Goal: Task Accomplishment & Management: Use online tool/utility

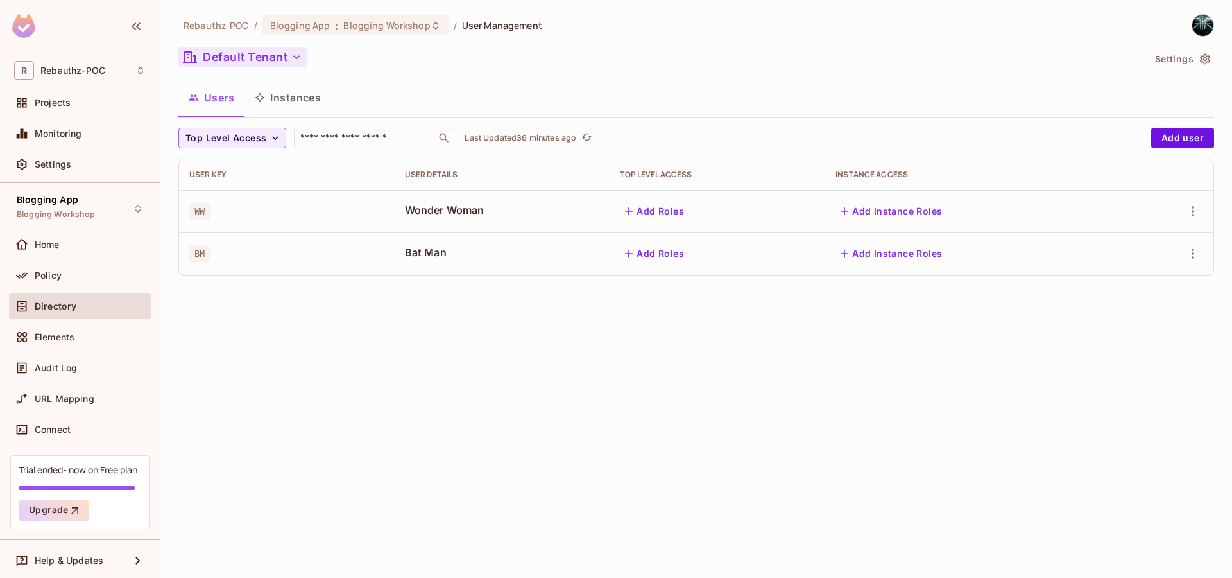
click at [296, 56] on icon "button" at bounding box center [296, 57] width 13 height 13
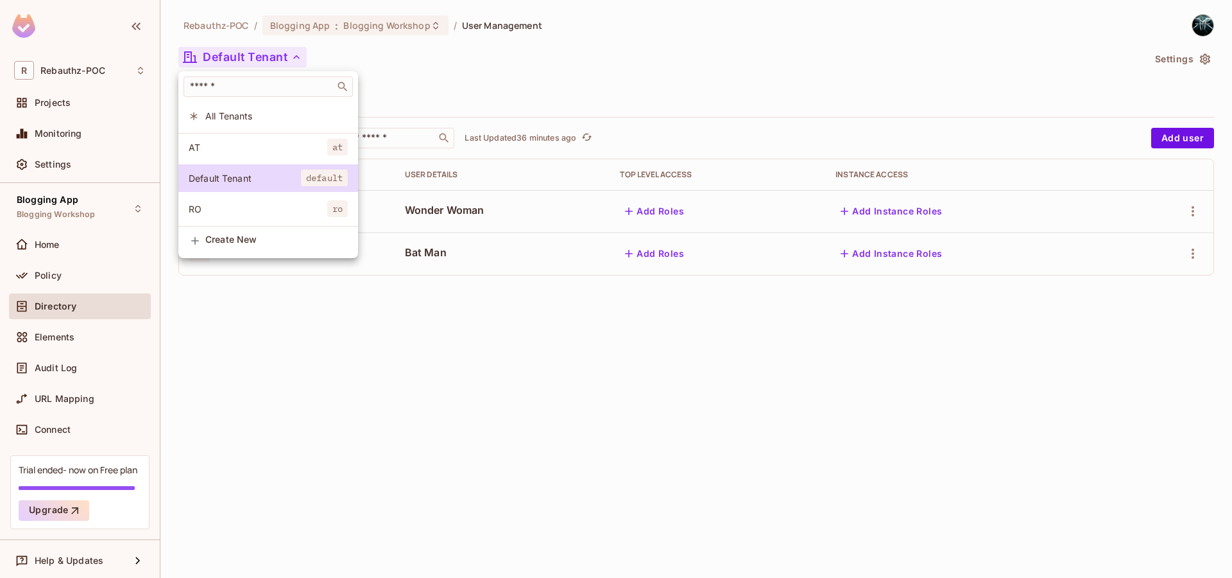
click at [446, 436] on div at bounding box center [616, 289] width 1232 height 578
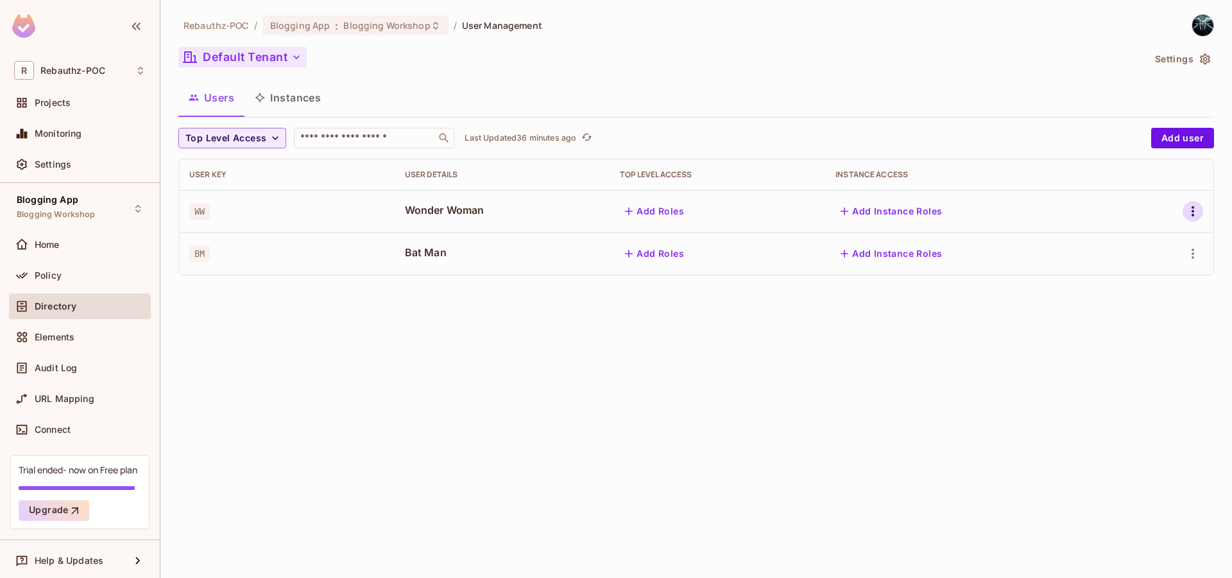
click at [1193, 210] on icon "button" at bounding box center [1193, 210] width 15 height 15
click at [56, 277] on div at bounding box center [616, 289] width 1232 height 578
click at [41, 276] on span "Policy" at bounding box center [48, 275] width 27 height 10
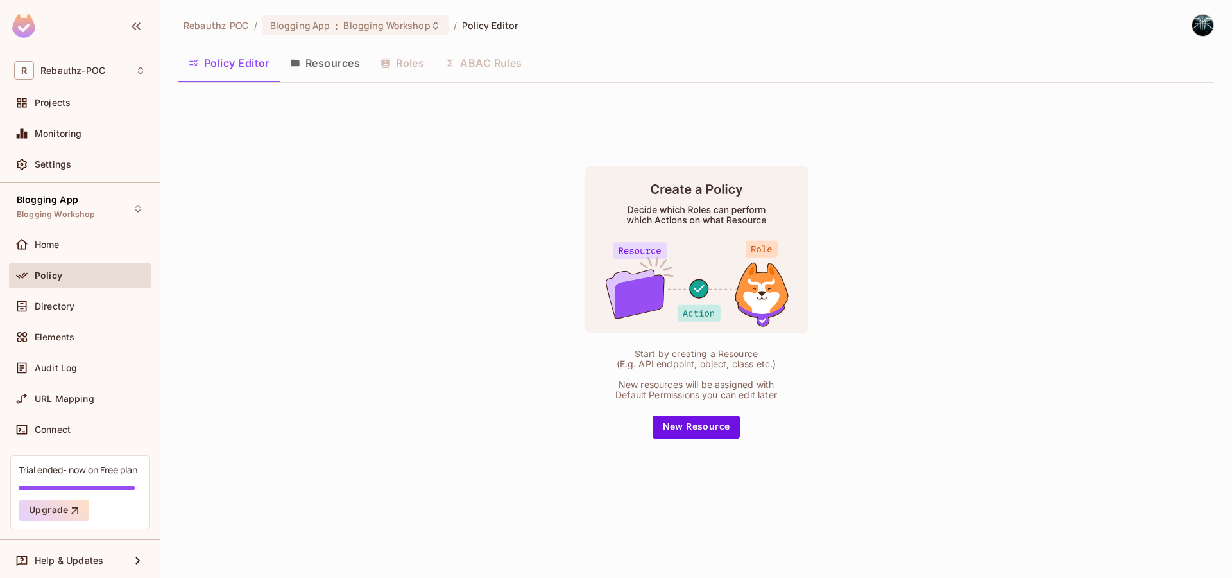
click at [337, 63] on button "Resources" at bounding box center [325, 63] width 91 height 32
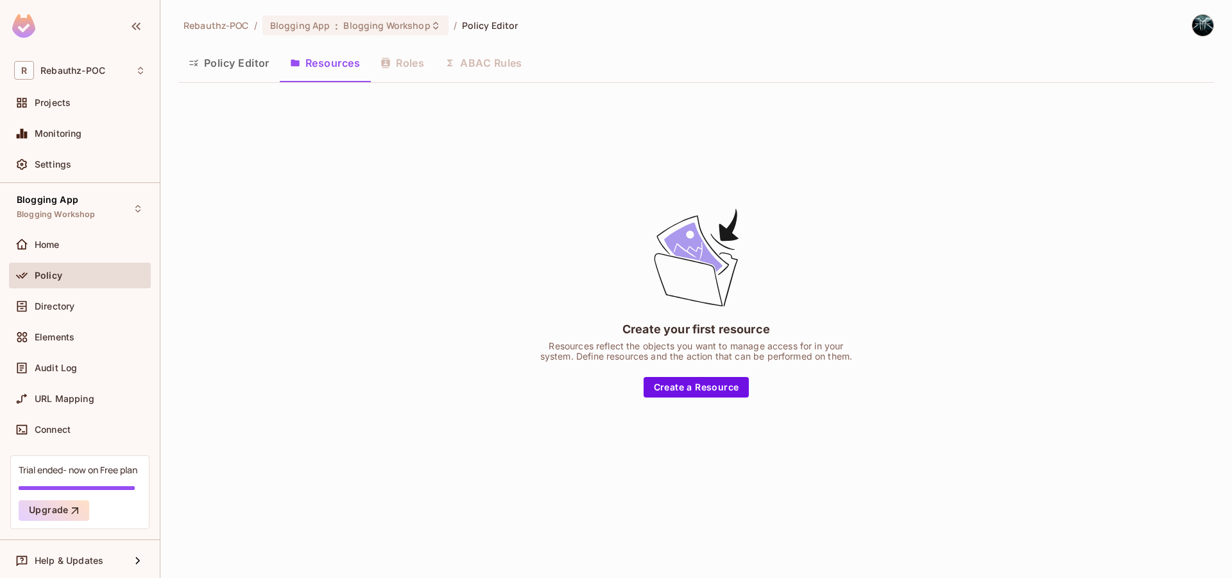
click at [211, 71] on button "Policy Editor" at bounding box center [228, 63] width 101 height 32
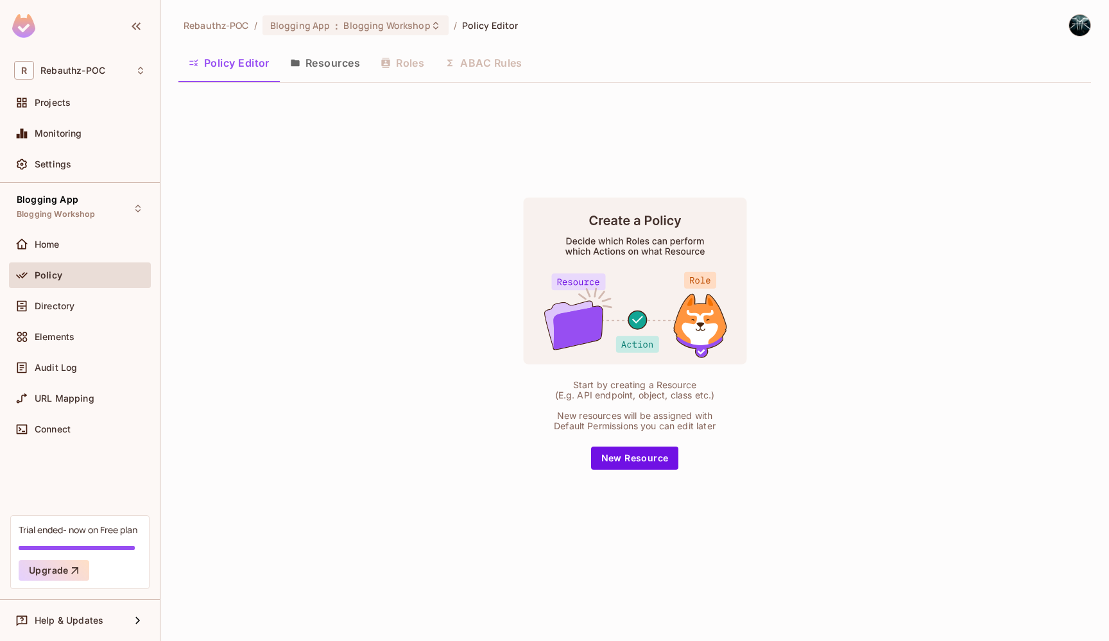
click at [315, 264] on div "Start by creating a Resource (E.g. API endpoint, object, class etc.) New resour…" at bounding box center [634, 333] width 913 height 481
click at [328, 71] on button "Resources" at bounding box center [325, 63] width 91 height 32
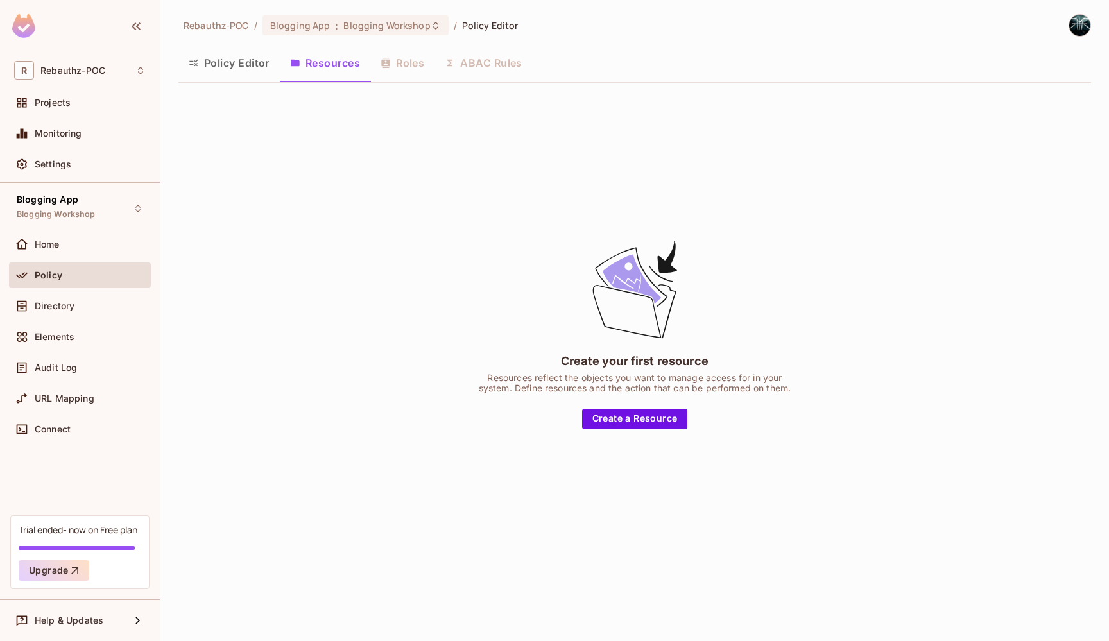
click at [784, 186] on div "Create your first resource Resources reflect the objects you want to manage acc…" at bounding box center [634, 333] width 913 height 481
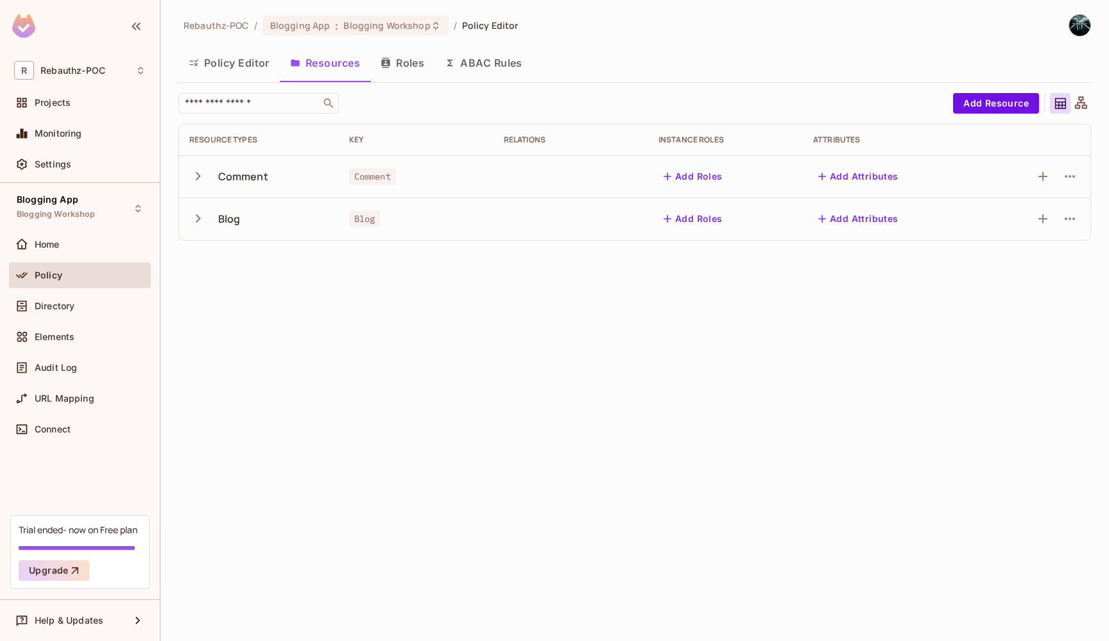
click at [398, 71] on button "Roles" at bounding box center [402, 63] width 64 height 32
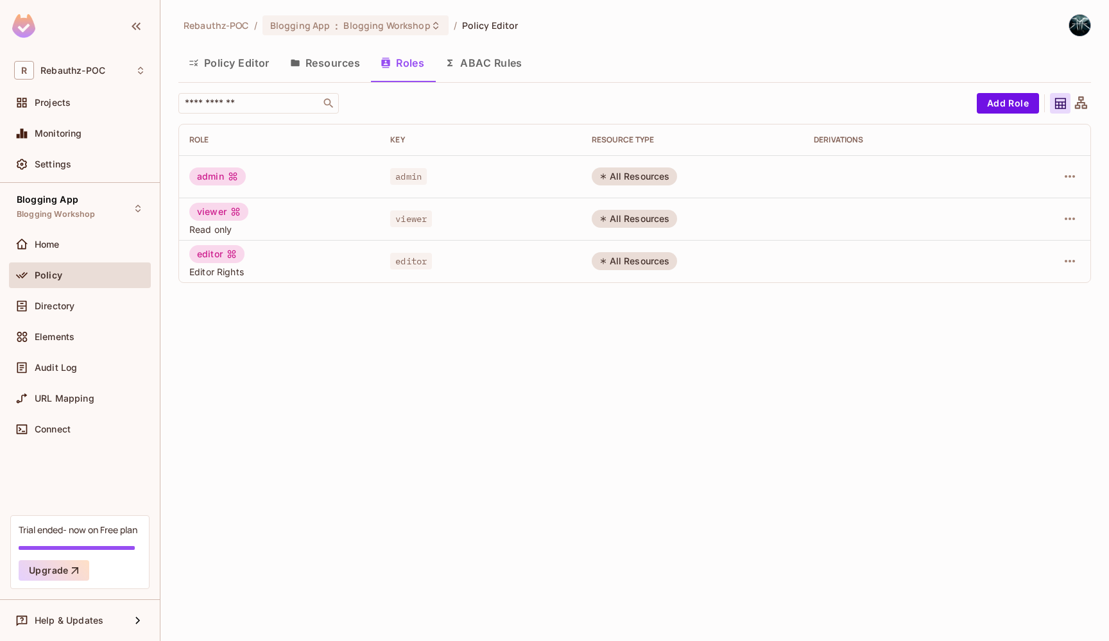
click at [211, 68] on button "Policy Editor" at bounding box center [228, 63] width 101 height 32
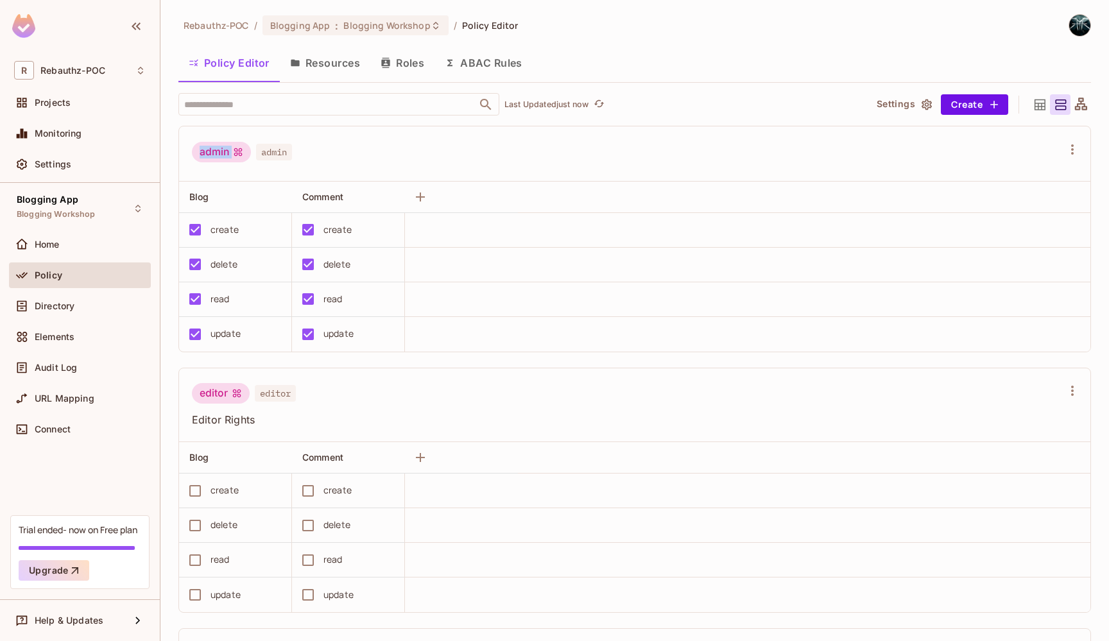
drag, startPoint x: 201, startPoint y: 152, endPoint x: 232, endPoint y: 153, distance: 31.5
click at [232, 153] on div "admin" at bounding box center [221, 152] width 59 height 21
click at [344, 143] on div "admin admin" at bounding box center [627, 154] width 870 height 24
click at [416, 64] on button "Roles" at bounding box center [402, 63] width 64 height 32
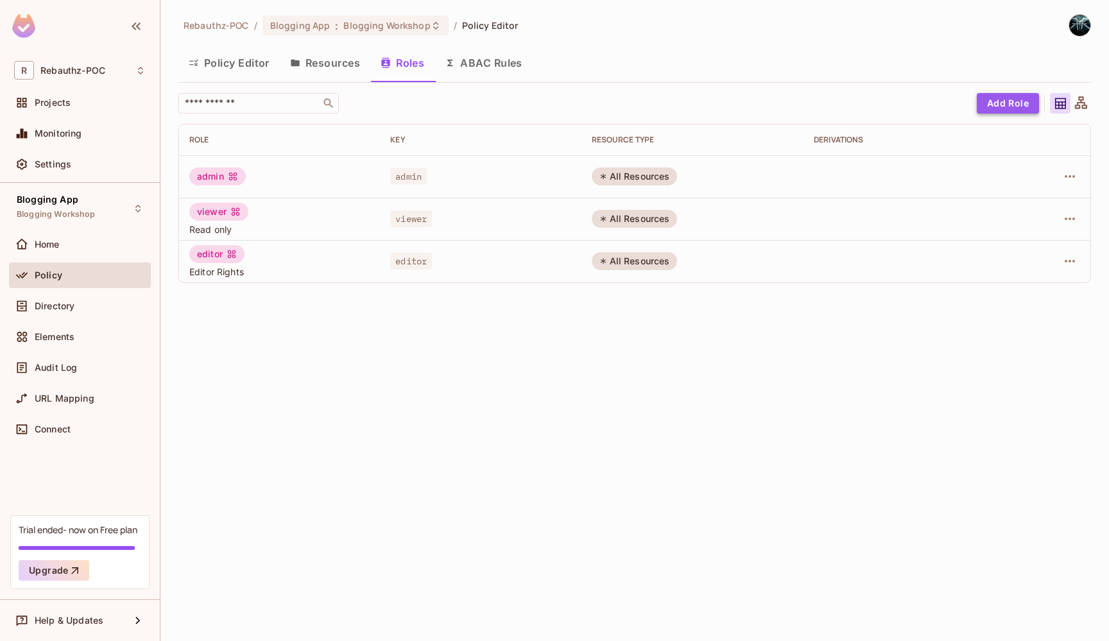
click at [1005, 101] on button "Add Role" at bounding box center [1008, 103] width 62 height 21
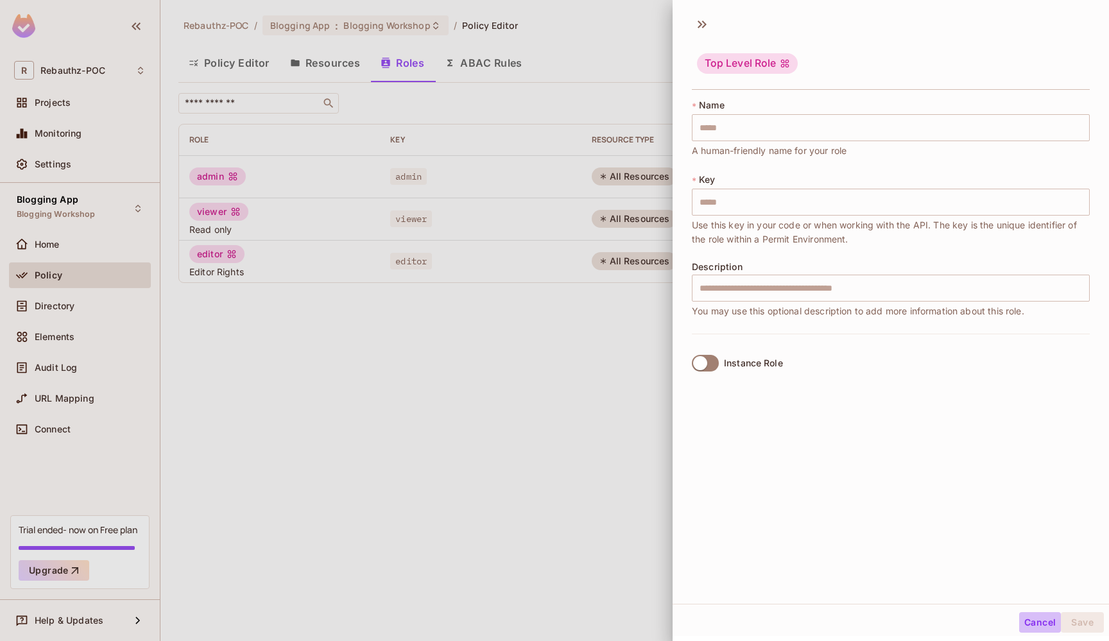
click at [1020, 621] on button "Cancel" at bounding box center [1040, 622] width 42 height 21
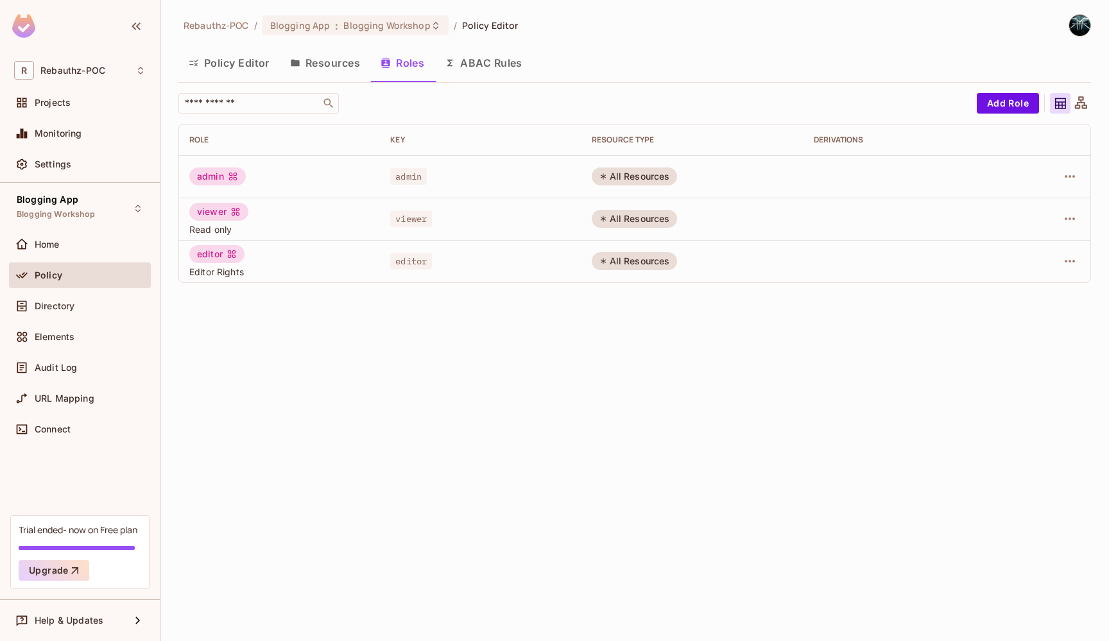
click at [234, 67] on button "Policy Editor" at bounding box center [228, 63] width 101 height 32
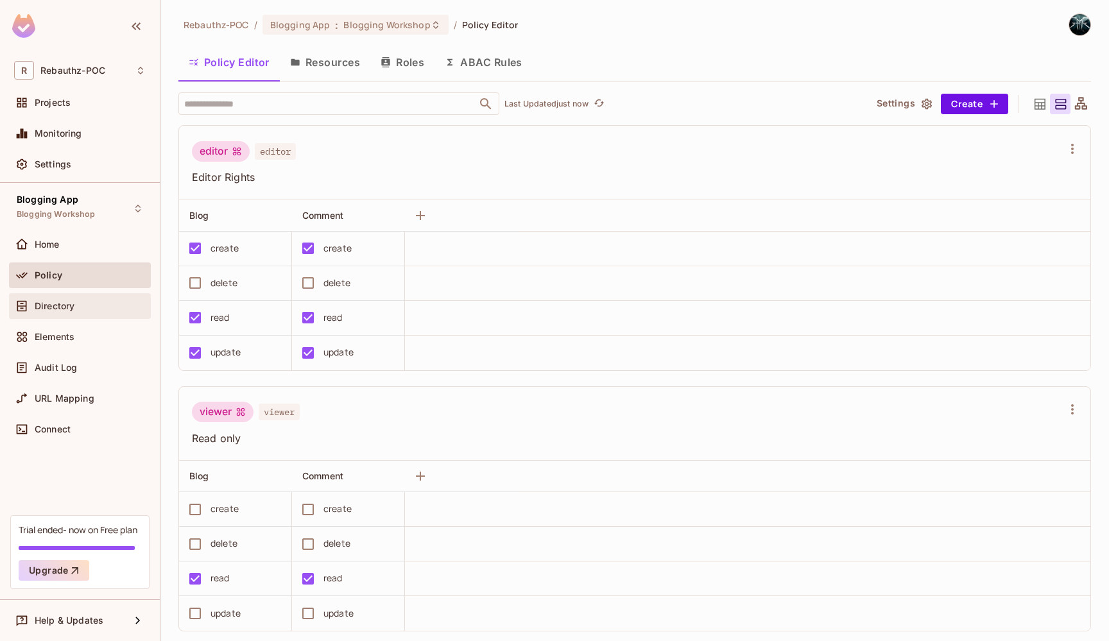
click at [39, 313] on div "Directory" at bounding box center [80, 305] width 132 height 15
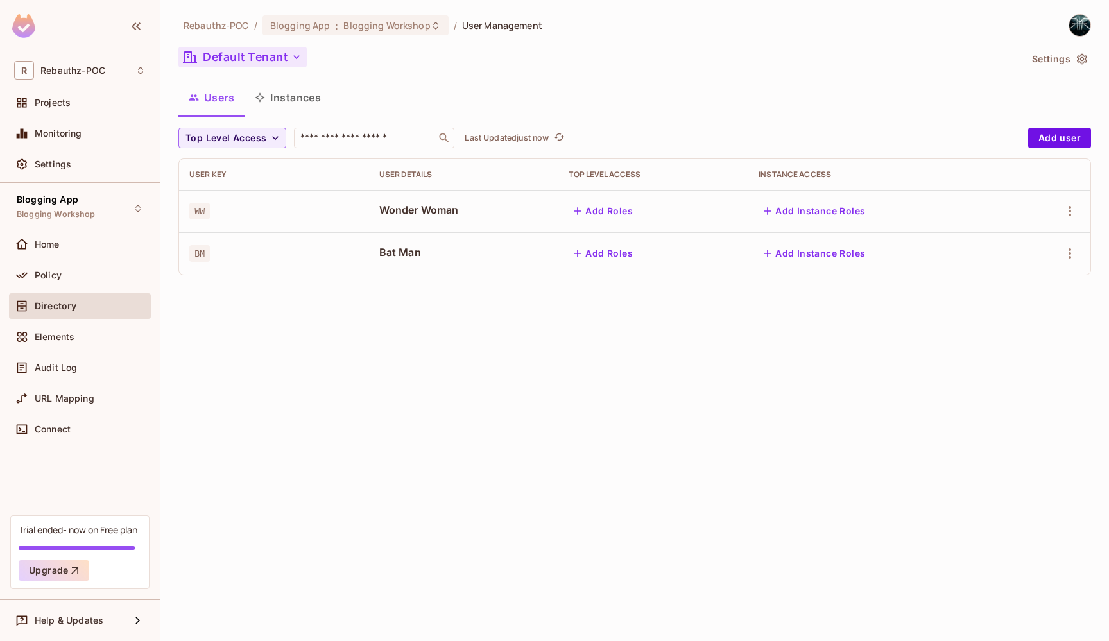
click at [293, 55] on icon "button" at bounding box center [296, 57] width 13 height 13
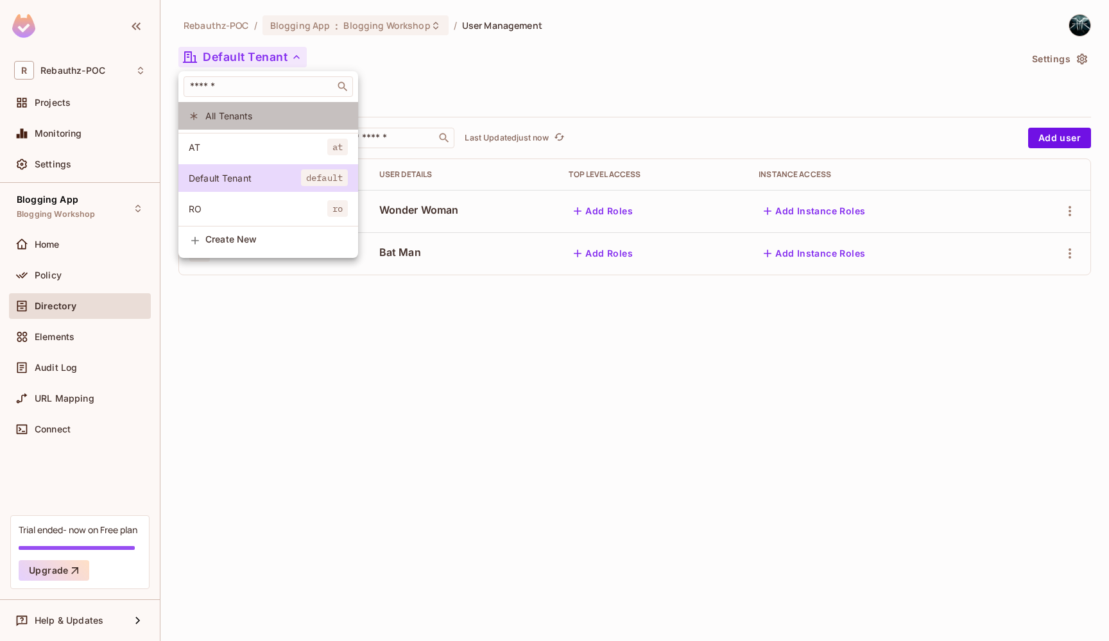
click at [237, 109] on li "All Tenants" at bounding box center [268, 116] width 180 height 28
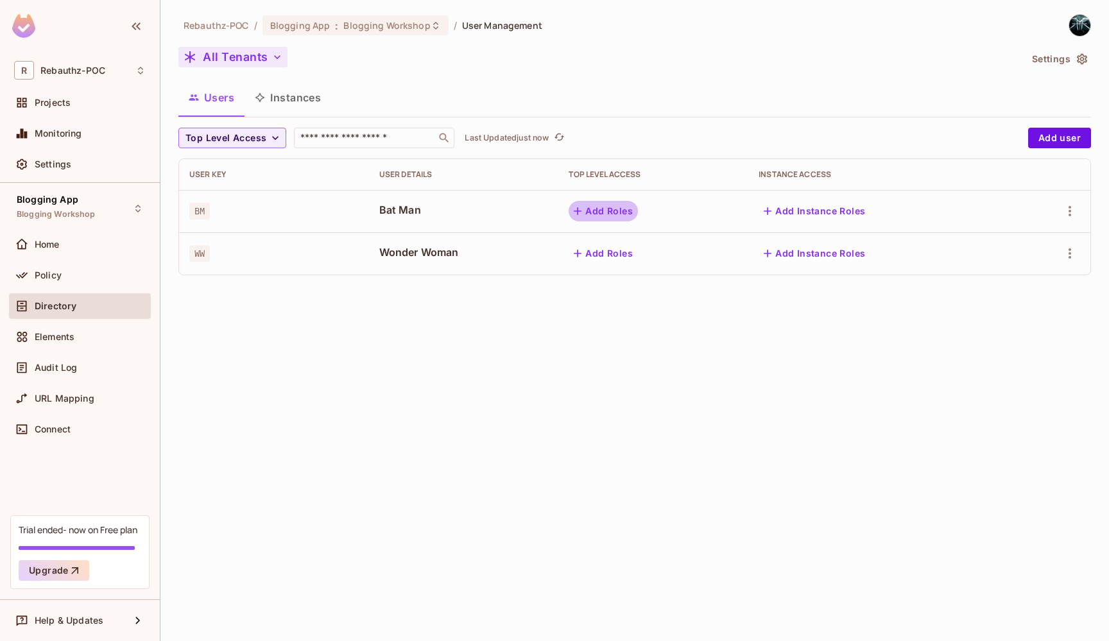
click at [596, 214] on button "Add Roles" at bounding box center [603, 211] width 69 height 21
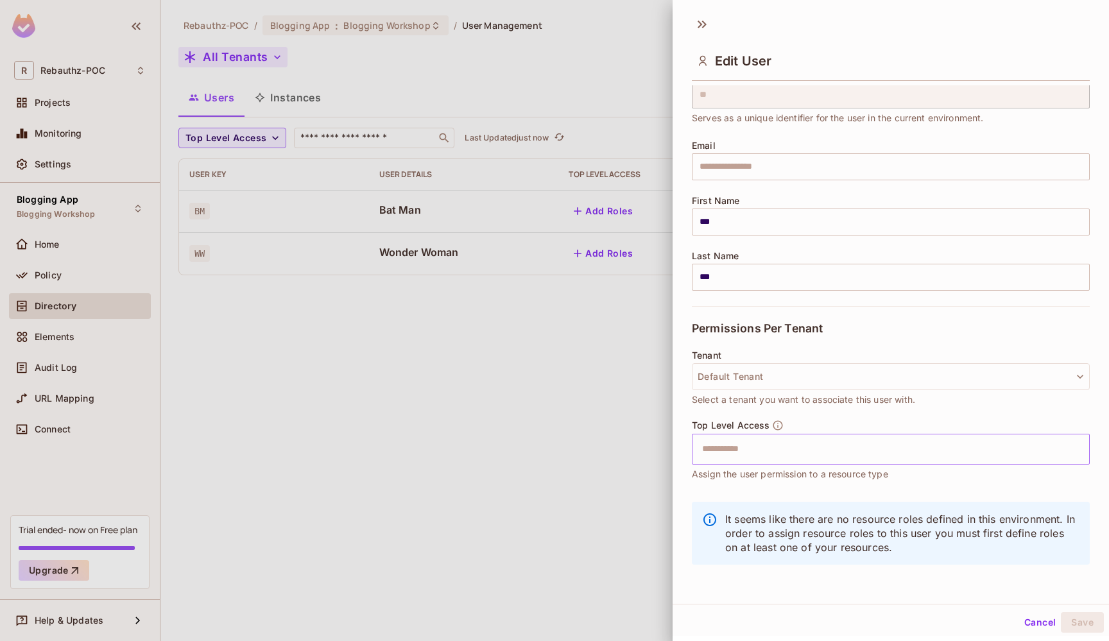
scroll to position [53, 0]
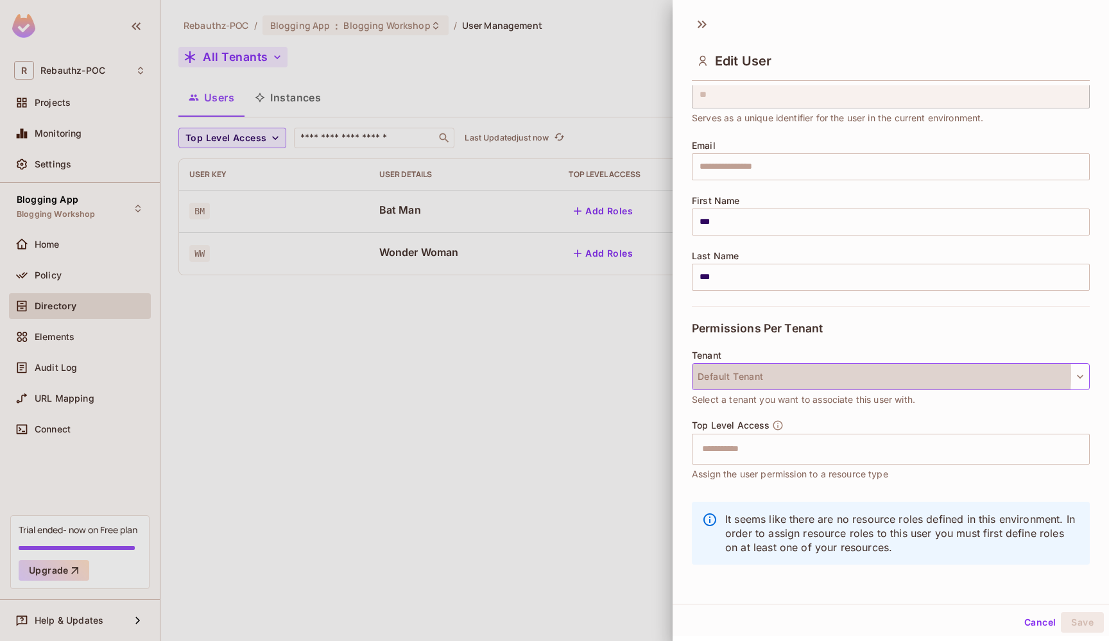
click at [825, 374] on button "Default Tenant" at bounding box center [891, 376] width 398 height 27
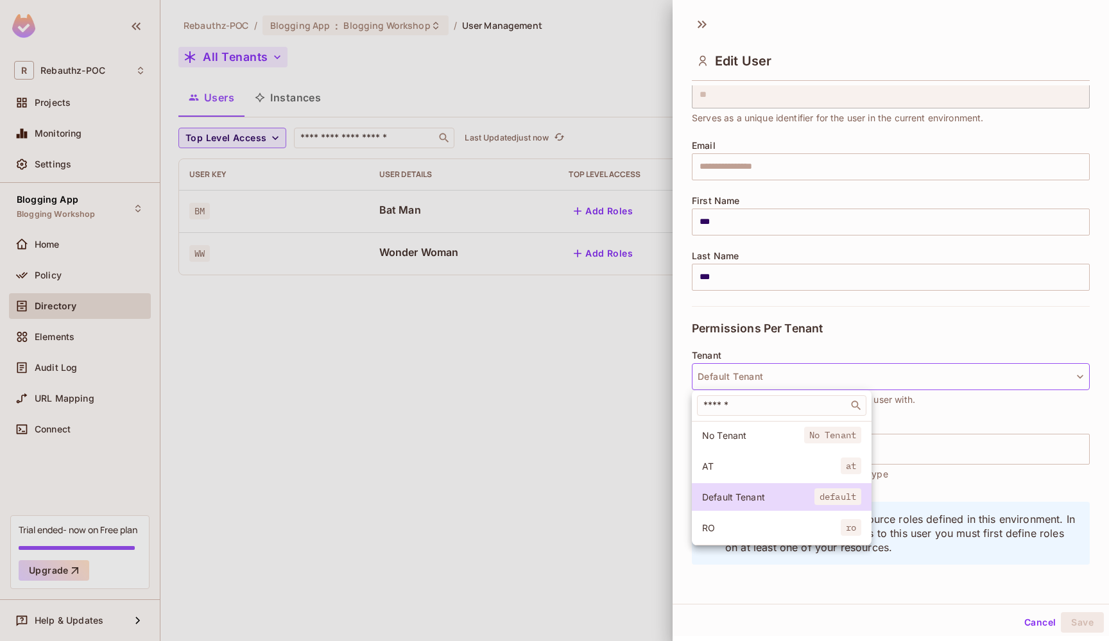
click at [596, 449] on div at bounding box center [554, 320] width 1109 height 641
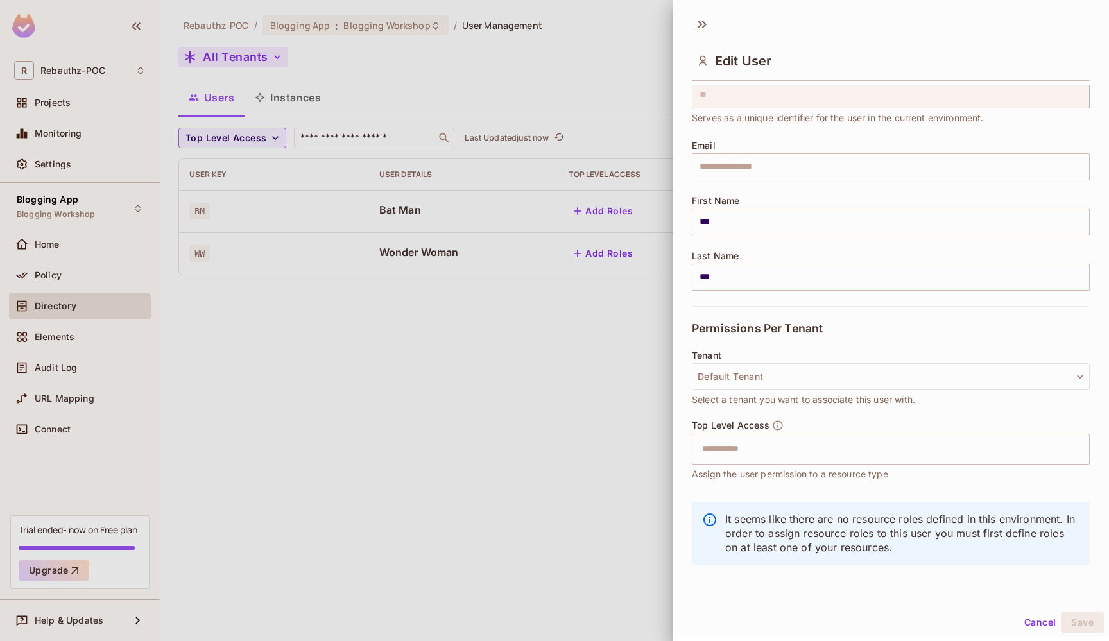
click at [1026, 626] on button "Cancel" at bounding box center [1040, 622] width 42 height 21
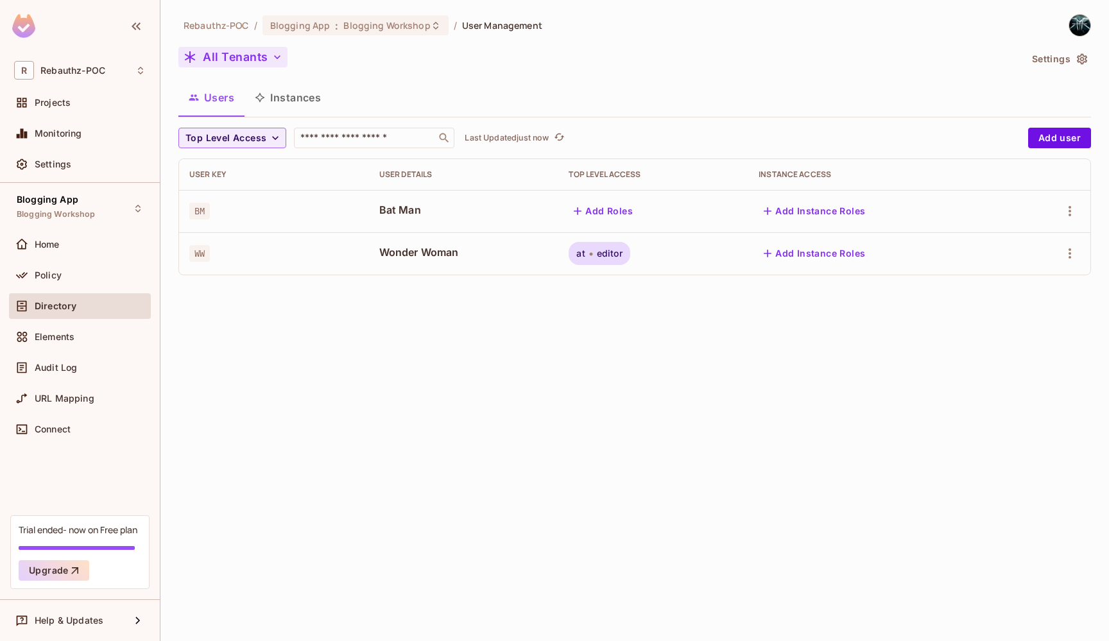
click at [273, 62] on icon "button" at bounding box center [277, 57] width 13 height 13
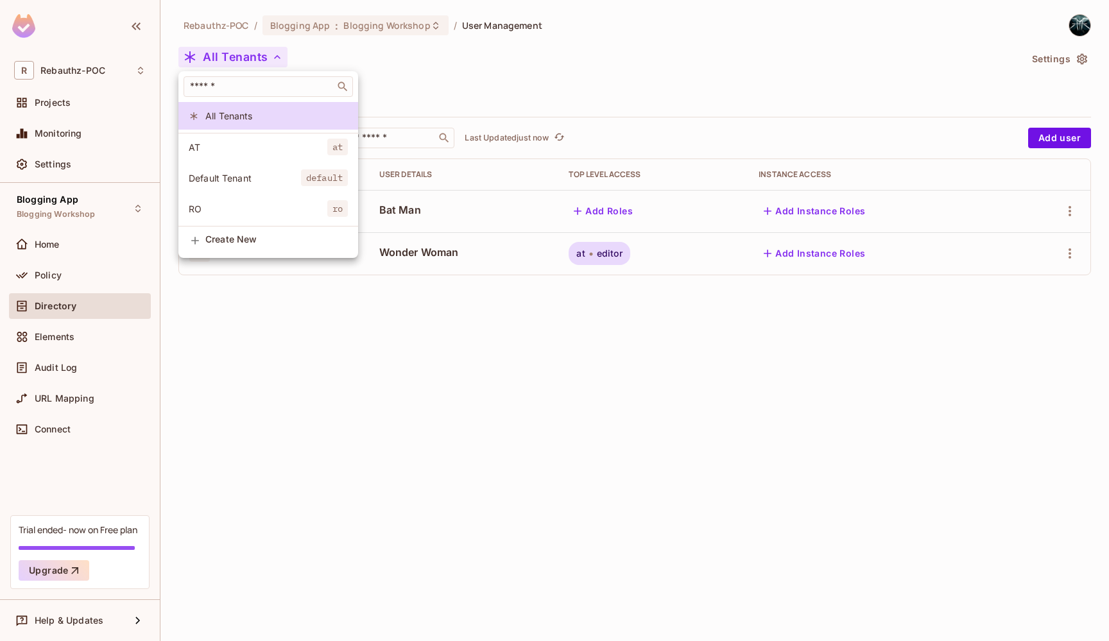
click at [248, 150] on span "AT" at bounding box center [258, 147] width 139 height 12
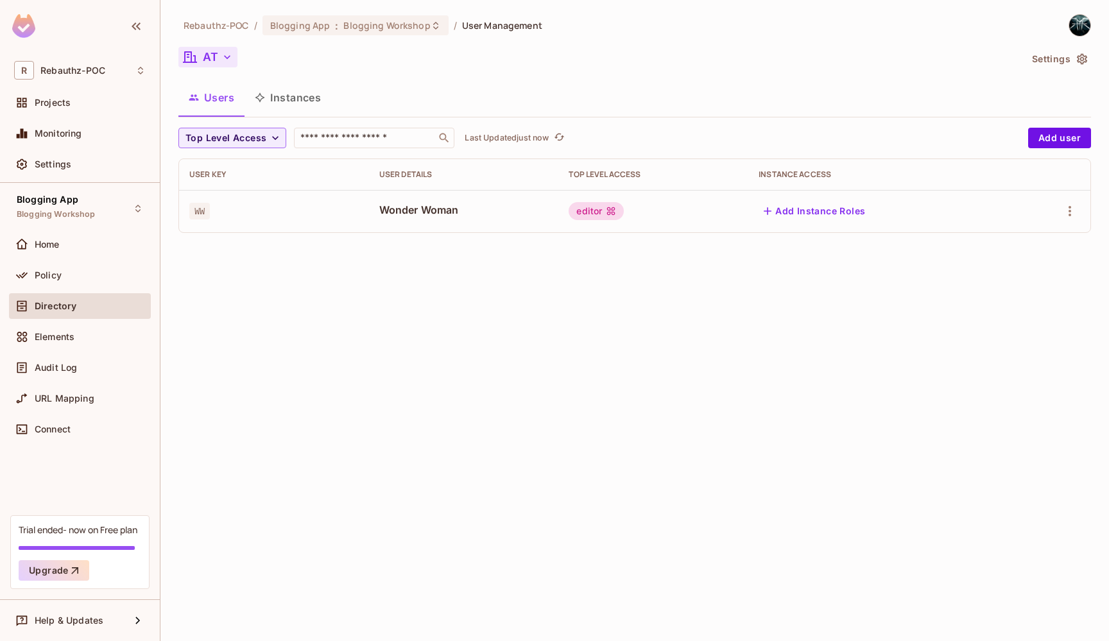
click at [229, 59] on icon "button" at bounding box center [227, 57] width 13 height 13
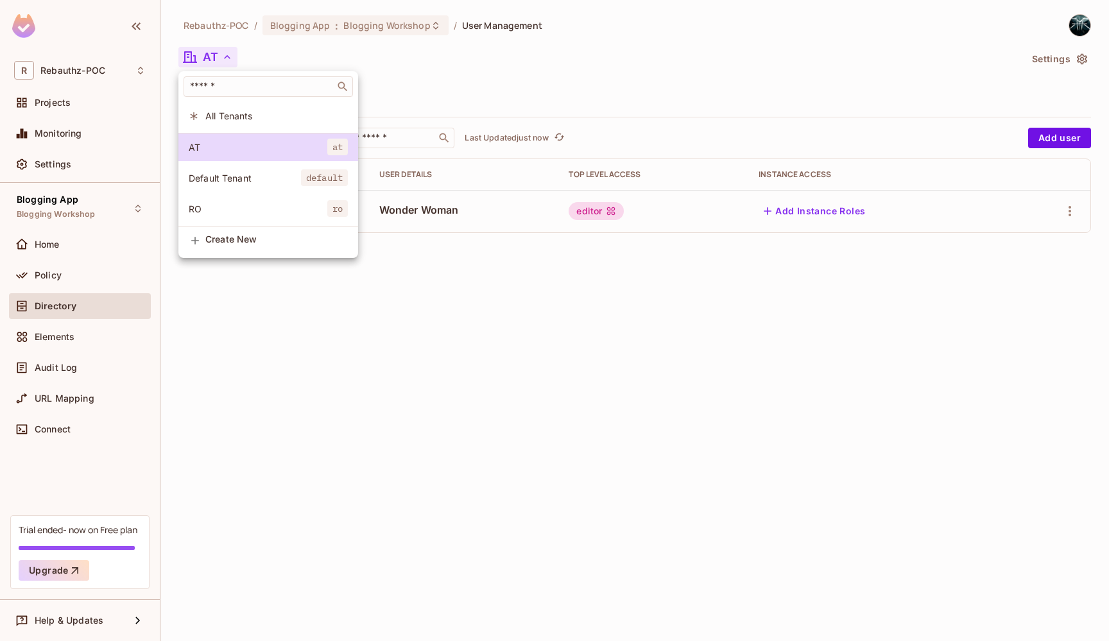
click at [225, 116] on span "All Tenants" at bounding box center [276, 116] width 143 height 12
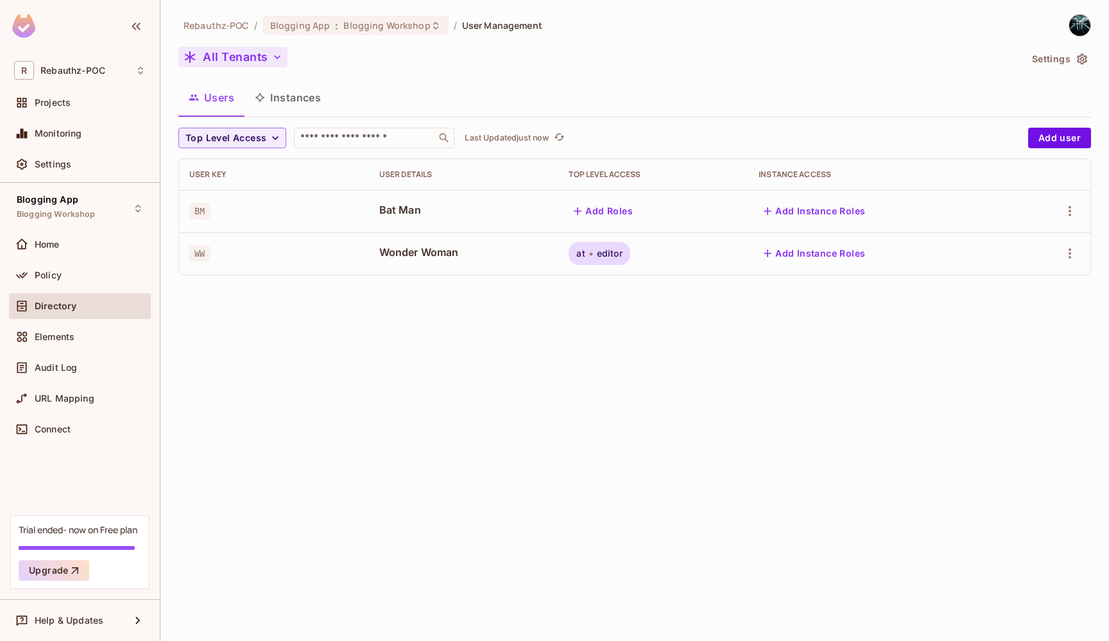
click at [257, 69] on div "All Tenants" at bounding box center [599, 59] width 842 height 24
click at [268, 56] on button "All Tenants" at bounding box center [232, 57] width 109 height 21
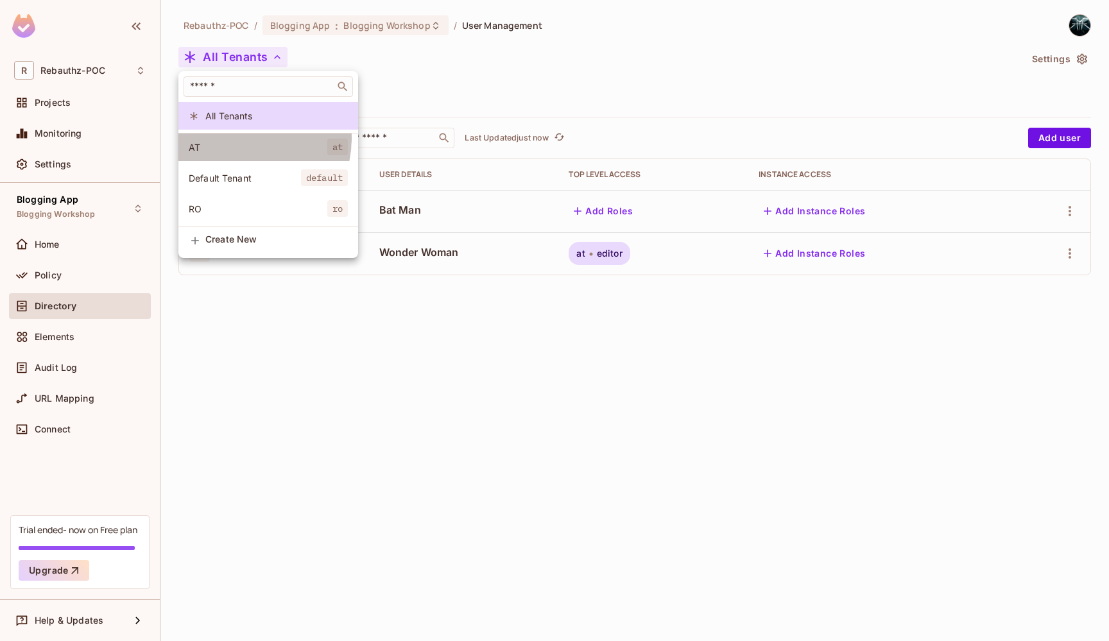
click at [237, 138] on li "AT at" at bounding box center [268, 148] width 180 height 28
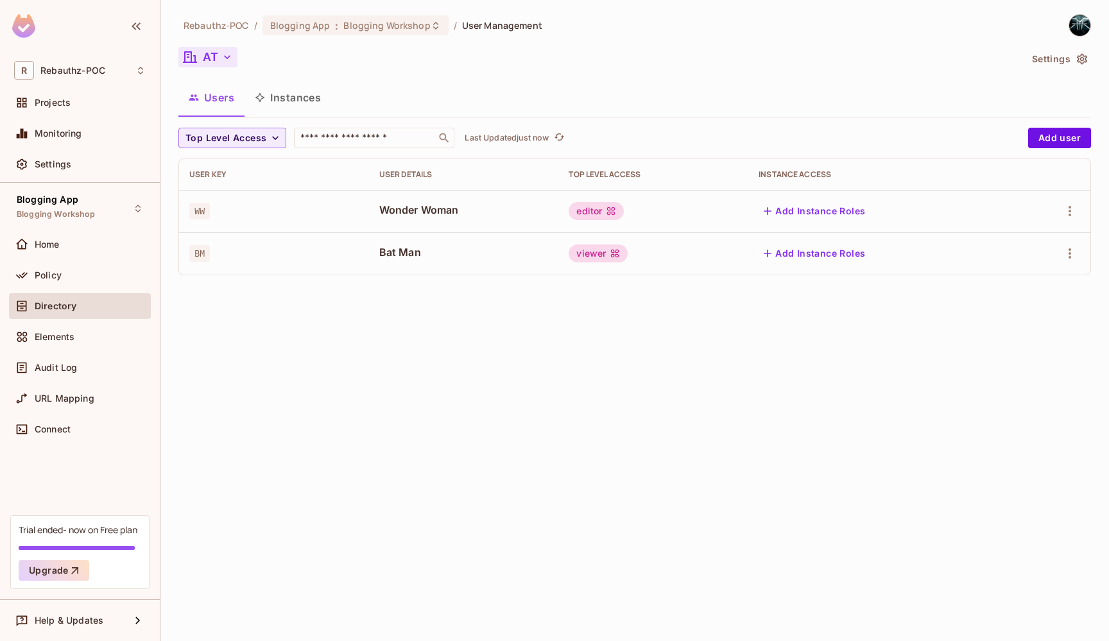
click at [219, 62] on button "AT" at bounding box center [207, 57] width 59 height 21
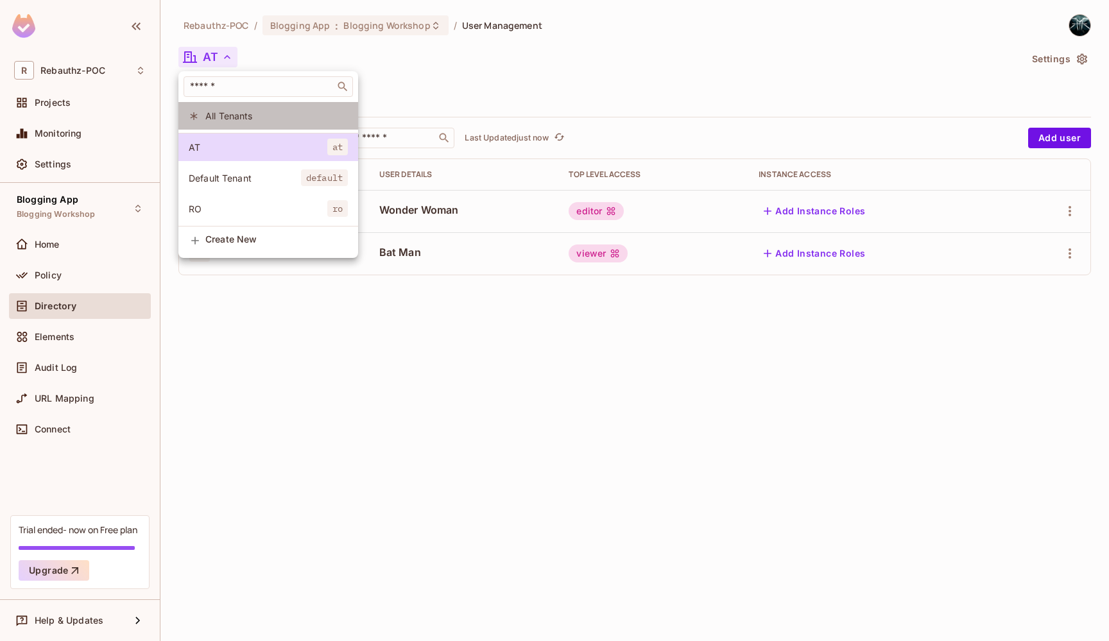
click at [231, 114] on span "All Tenants" at bounding box center [276, 116] width 143 height 12
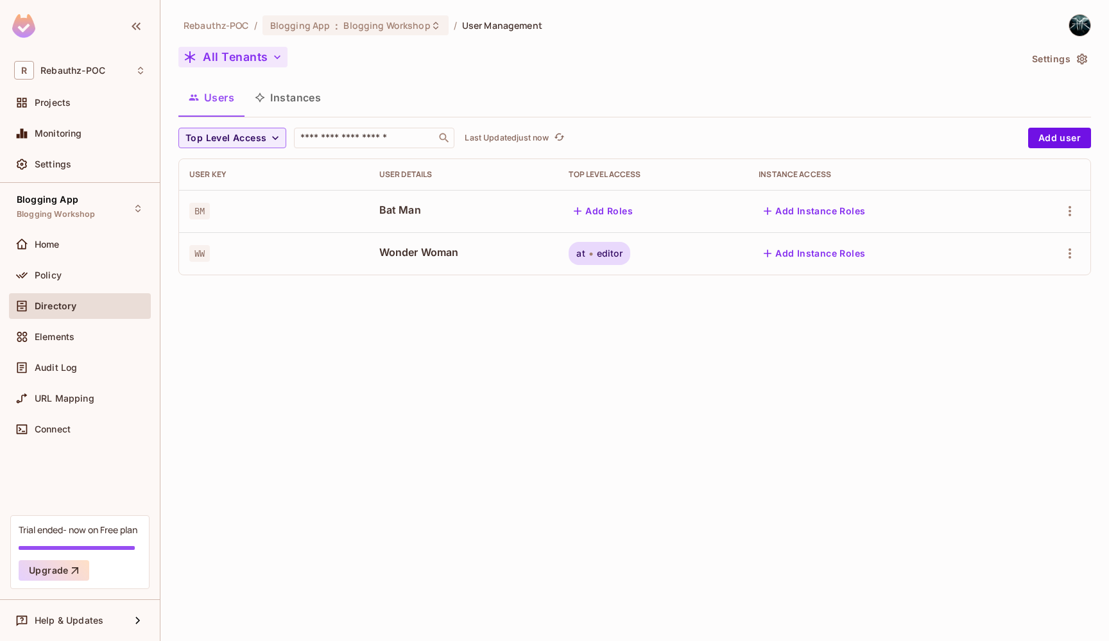
click at [234, 65] on button "All Tenants" at bounding box center [232, 57] width 109 height 21
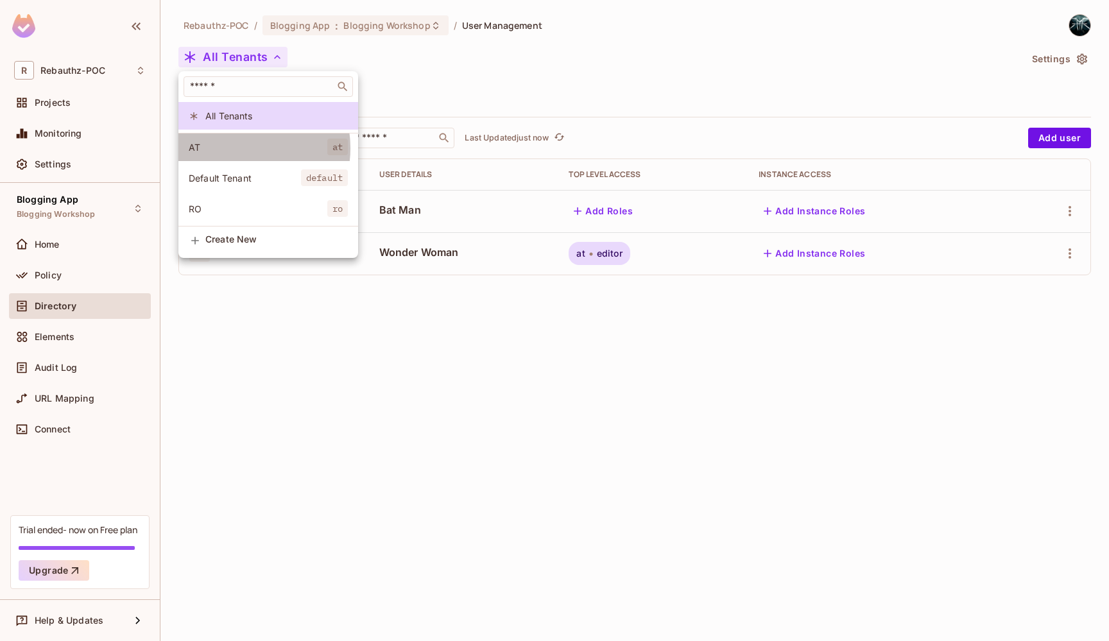
click at [239, 148] on span "AT" at bounding box center [258, 147] width 139 height 12
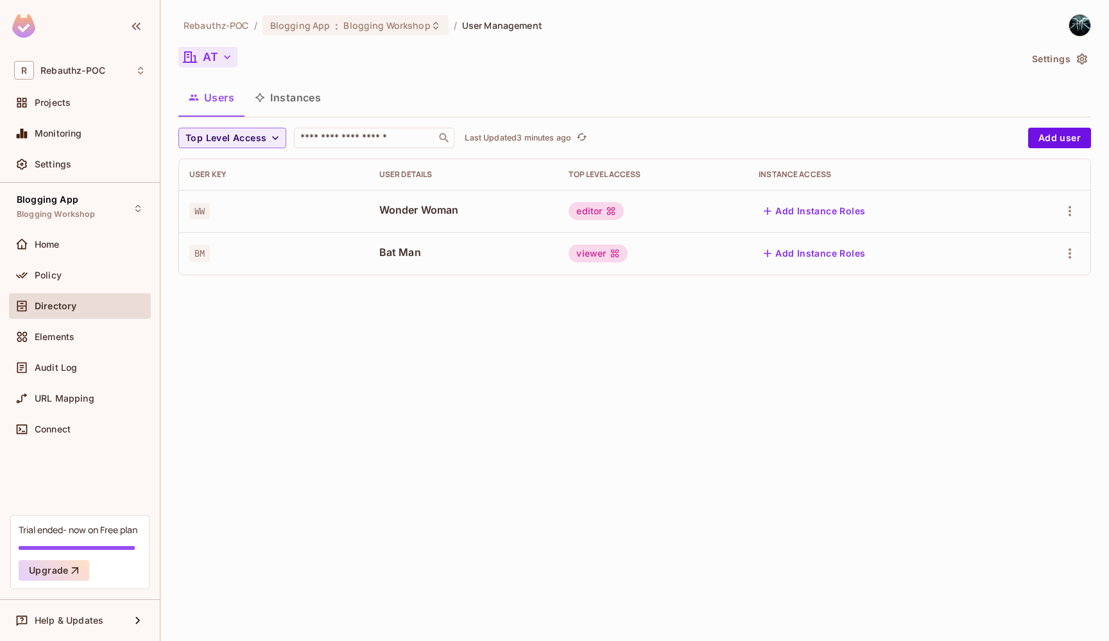
click at [226, 64] on button "AT" at bounding box center [207, 57] width 59 height 21
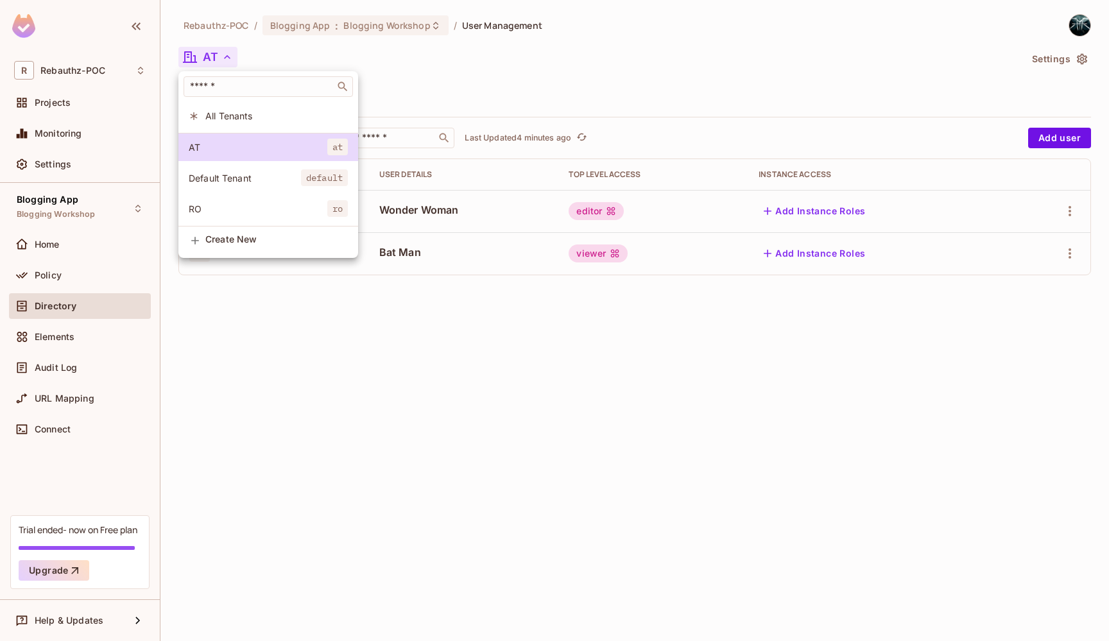
click at [230, 119] on span "All Tenants" at bounding box center [276, 116] width 143 height 12
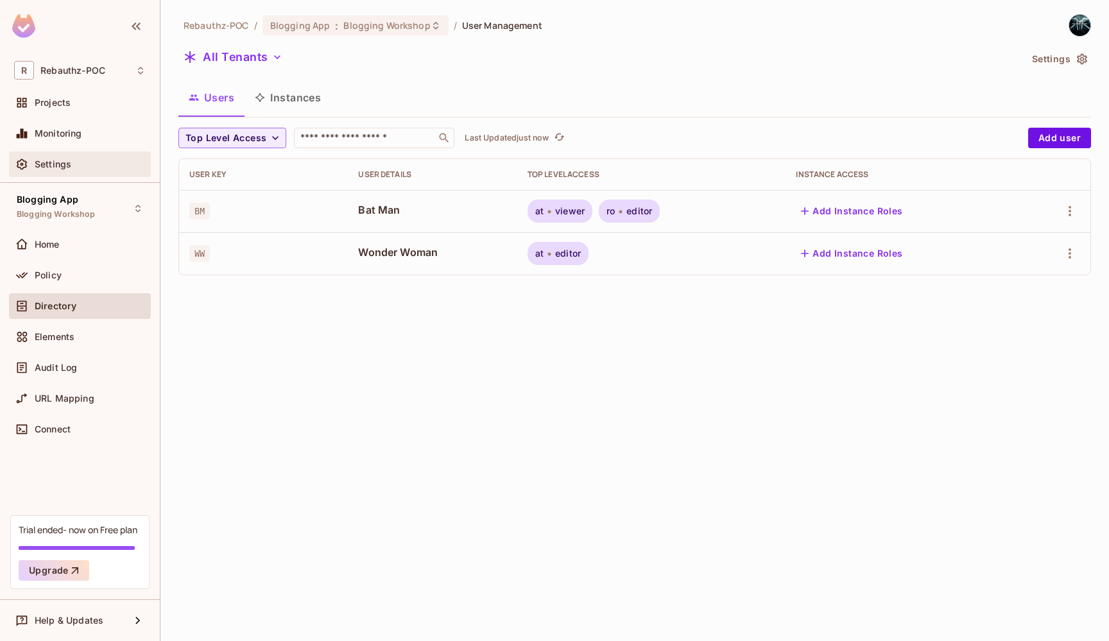
click at [53, 156] on div "Settings" at bounding box center [80, 164] width 142 height 26
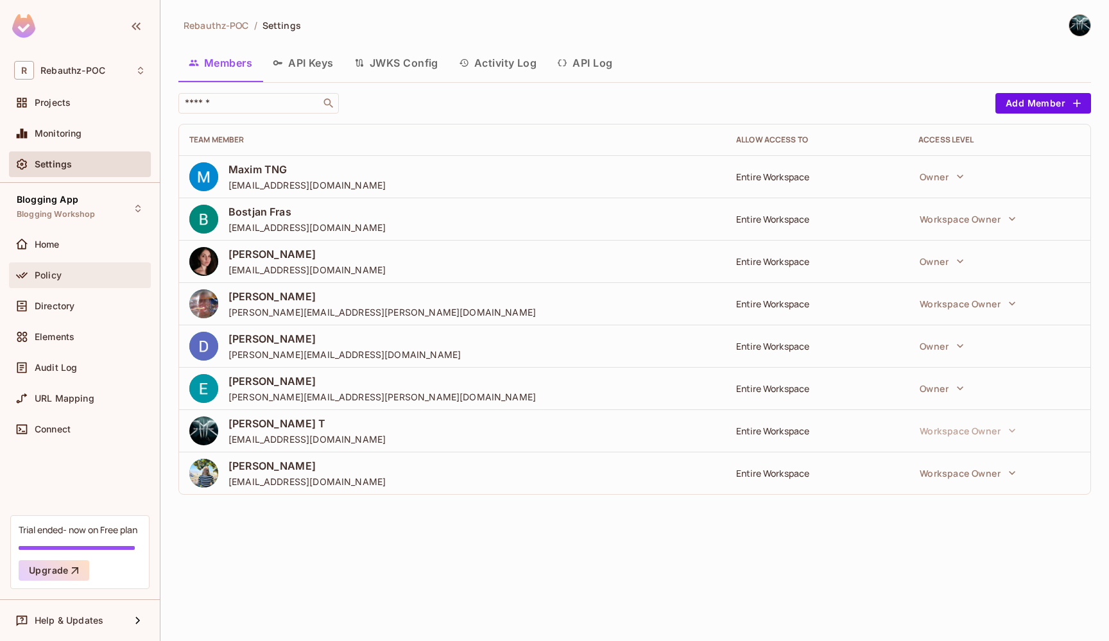
click at [63, 281] on div "Policy" at bounding box center [80, 275] width 132 height 15
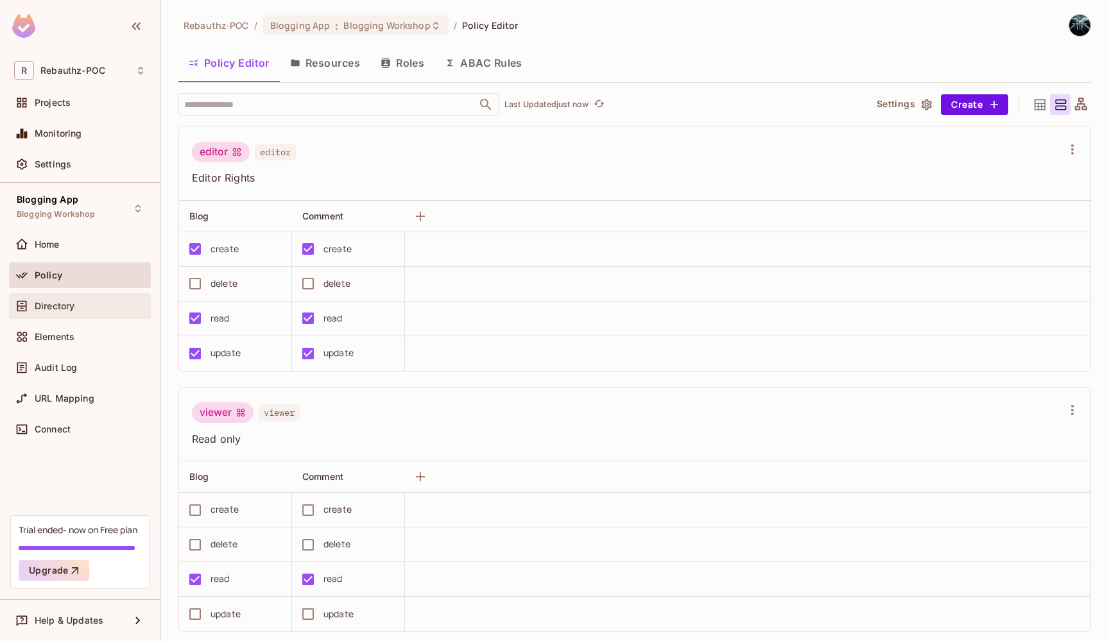
click at [48, 308] on span "Directory" at bounding box center [55, 306] width 40 height 10
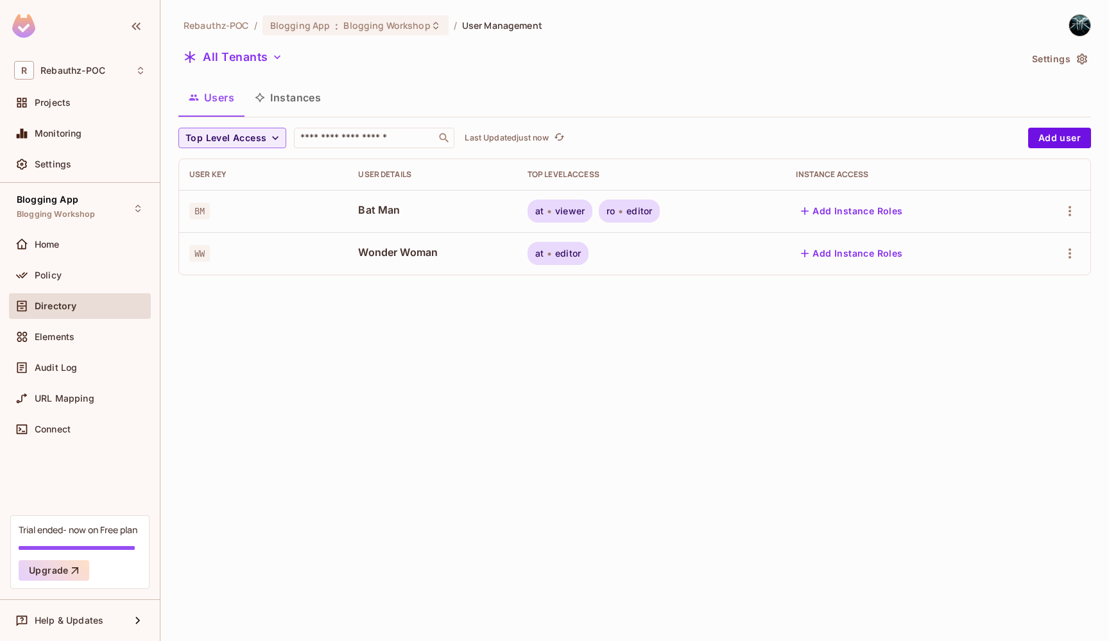
click at [1073, 59] on button "Settings" at bounding box center [1059, 59] width 64 height 21
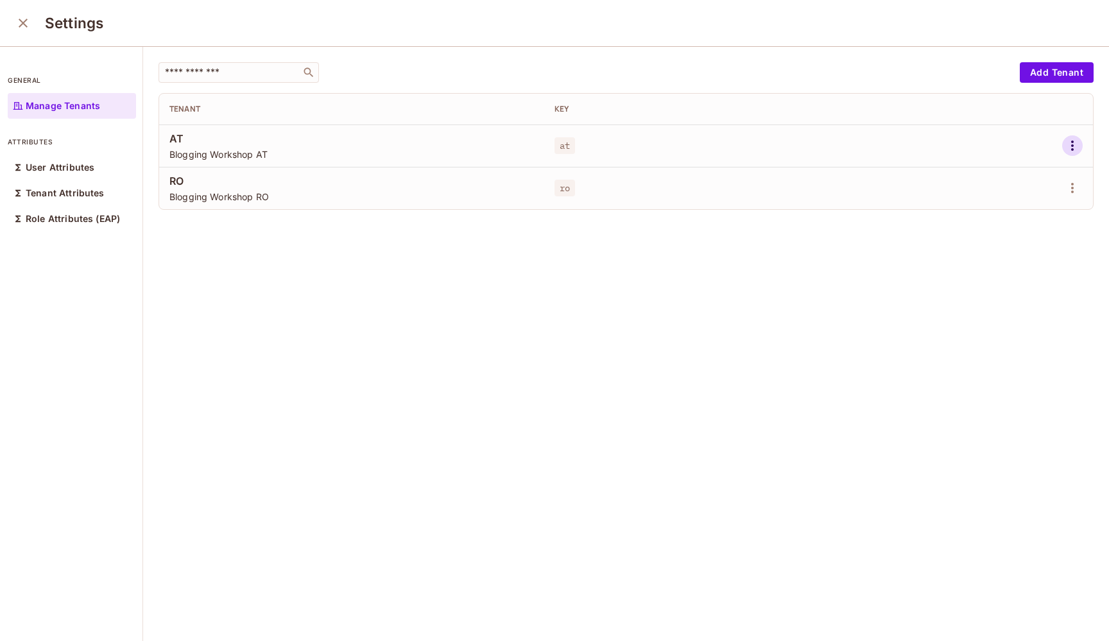
click at [1065, 143] on icon "button" at bounding box center [1072, 145] width 15 height 15
click at [723, 284] on div at bounding box center [554, 320] width 1109 height 641
click at [31, 22] on button "close" at bounding box center [23, 23] width 26 height 26
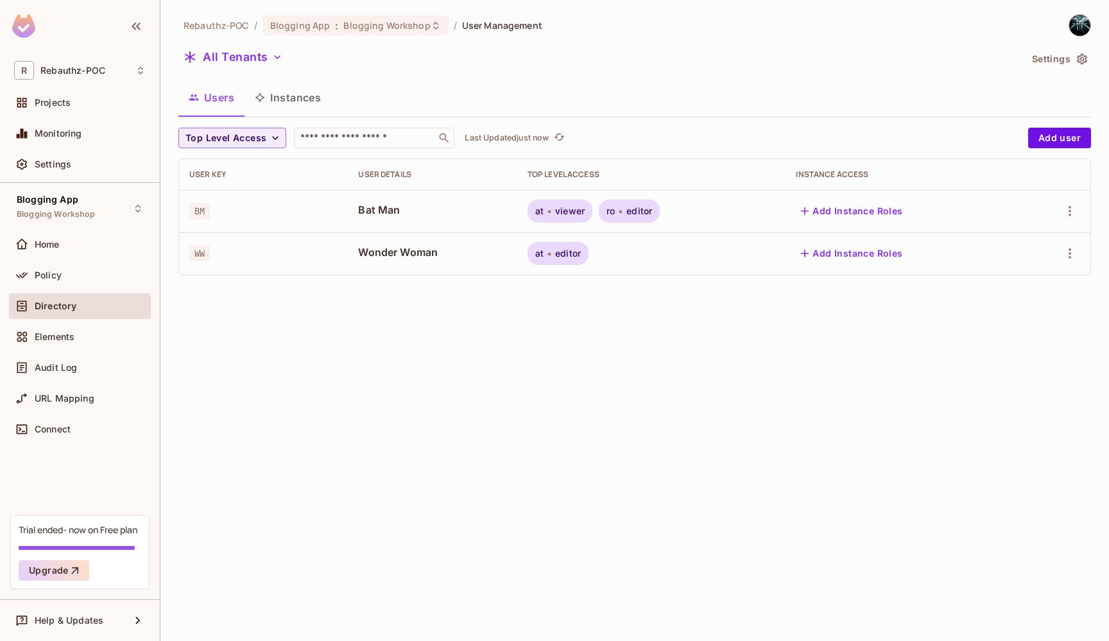
click at [409, 398] on div "Rebauthz-POC / Blogging App : Blogging Workshop / User Management All Tenants S…" at bounding box center [634, 320] width 949 height 641
click at [216, 252] on div "WW" at bounding box center [263, 253] width 148 height 13
click at [193, 254] on span "WW" at bounding box center [199, 253] width 21 height 17
click at [200, 255] on span "WW" at bounding box center [199, 253] width 21 height 17
click at [96, 354] on div "Elements" at bounding box center [80, 339] width 142 height 31
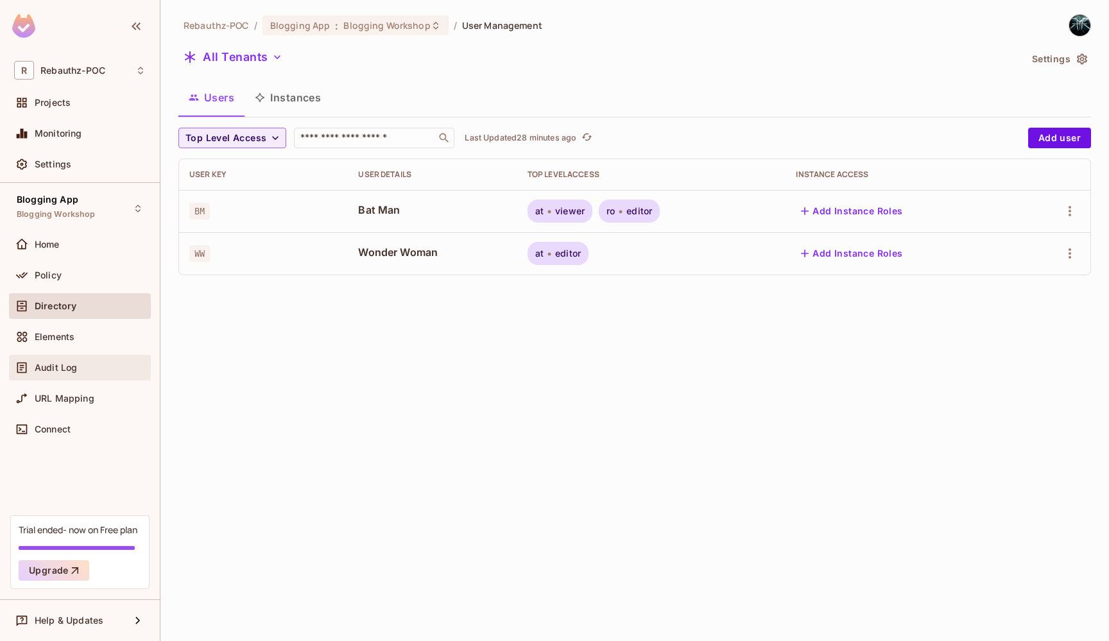
click at [90, 365] on div "Audit Log" at bounding box center [90, 368] width 111 height 10
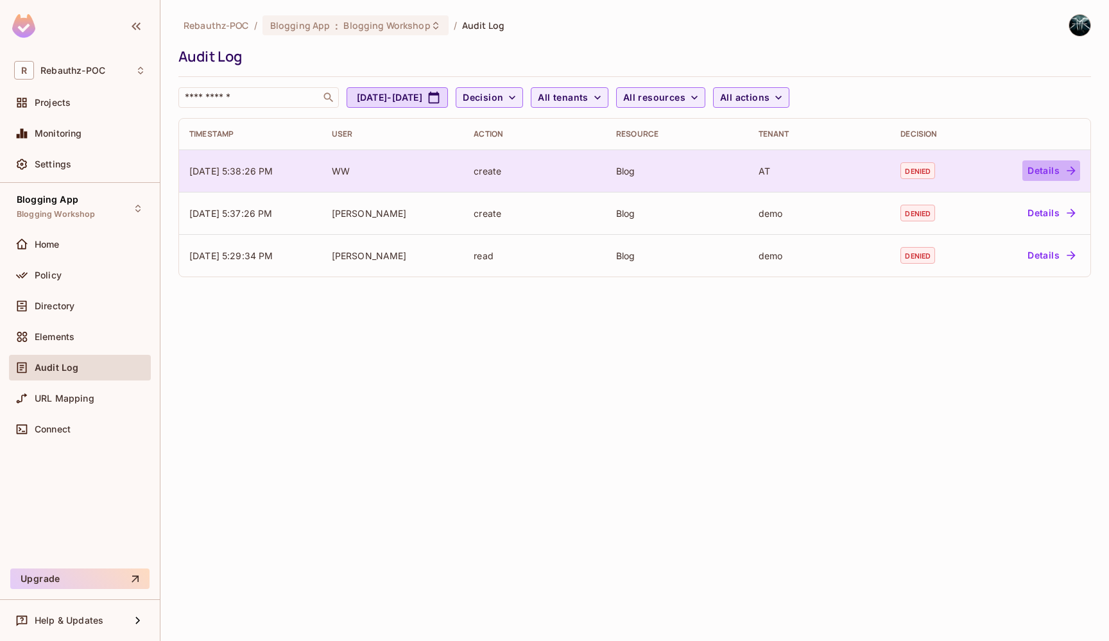
click at [1059, 169] on button "Details" at bounding box center [1052, 170] width 58 height 21
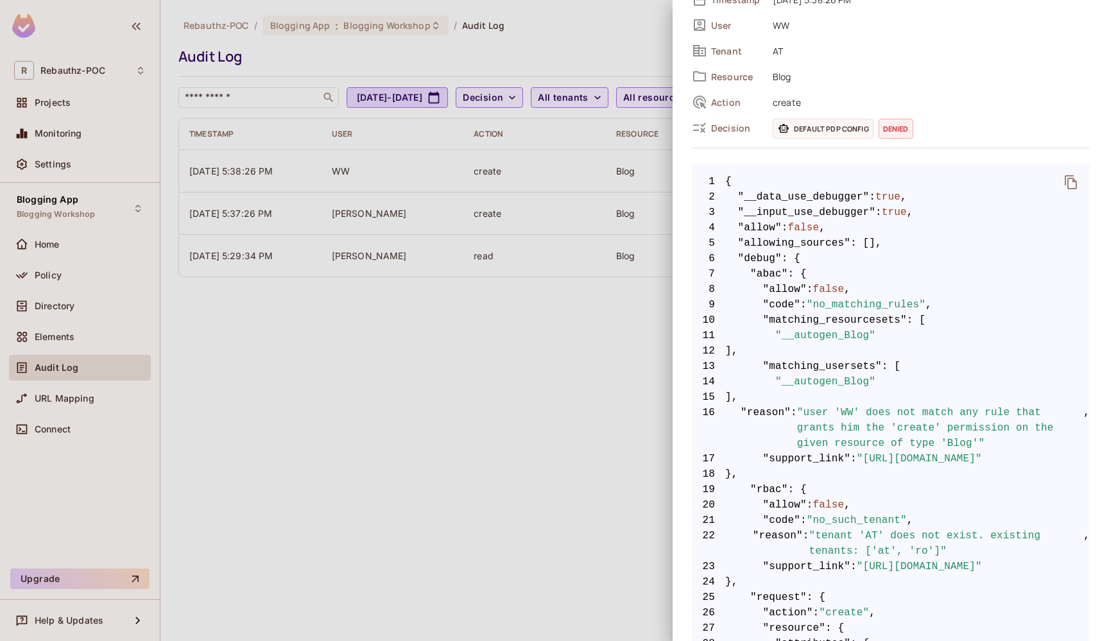
scroll to position [126, 0]
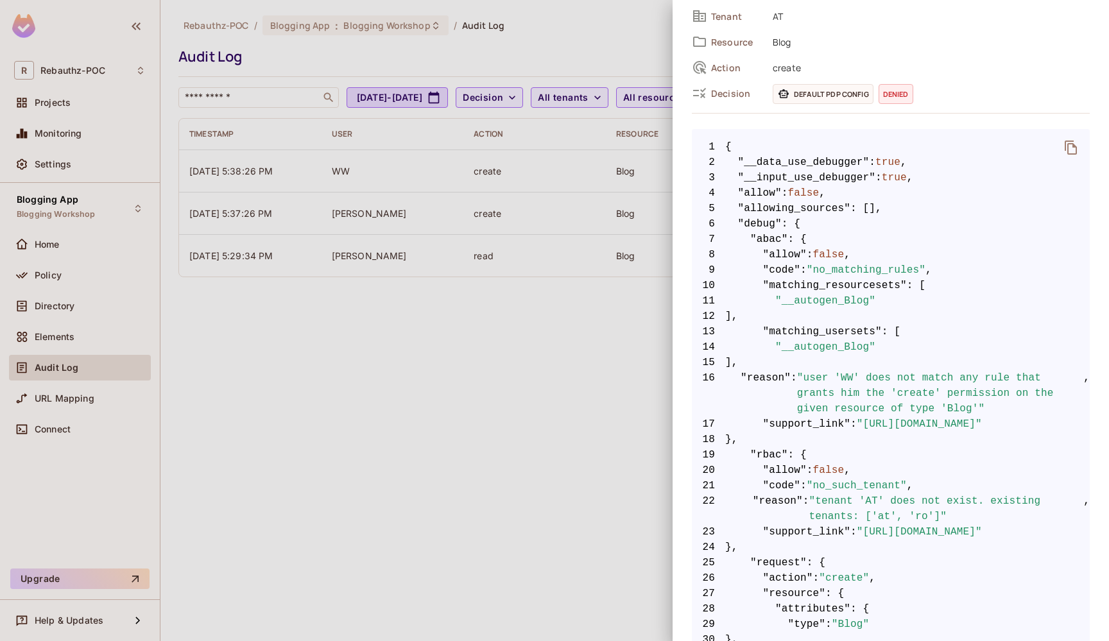
click at [474, 467] on div at bounding box center [554, 320] width 1109 height 641
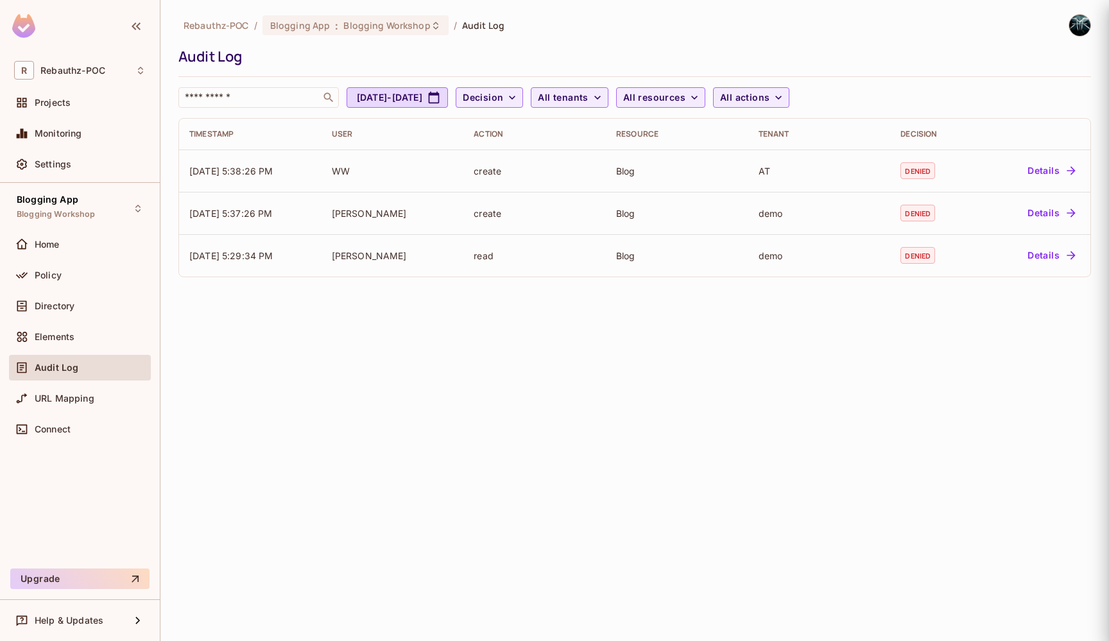
scroll to position [0, 0]
click at [69, 370] on span "Audit Log" at bounding box center [57, 368] width 44 height 10
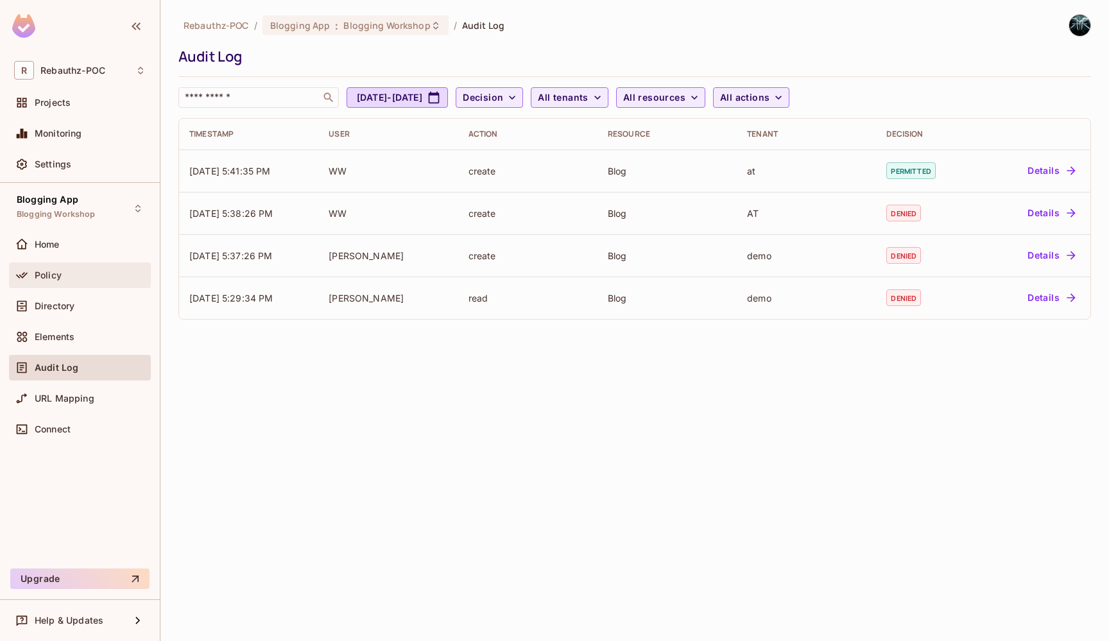
click at [55, 272] on span "Policy" at bounding box center [48, 275] width 27 height 10
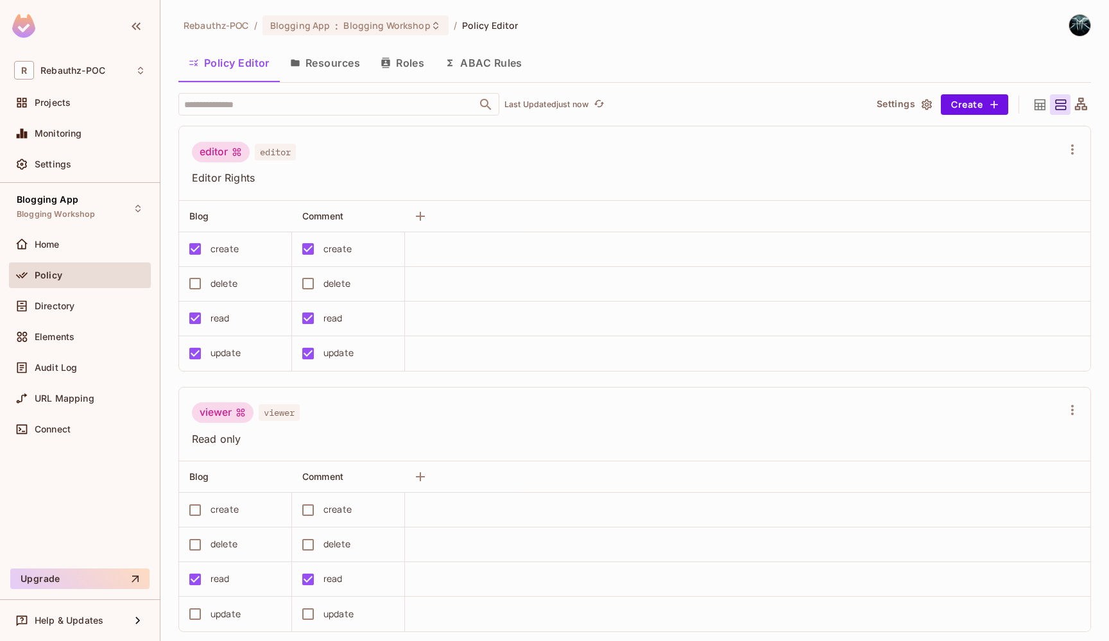
click at [328, 60] on button "Resources" at bounding box center [325, 63] width 91 height 32
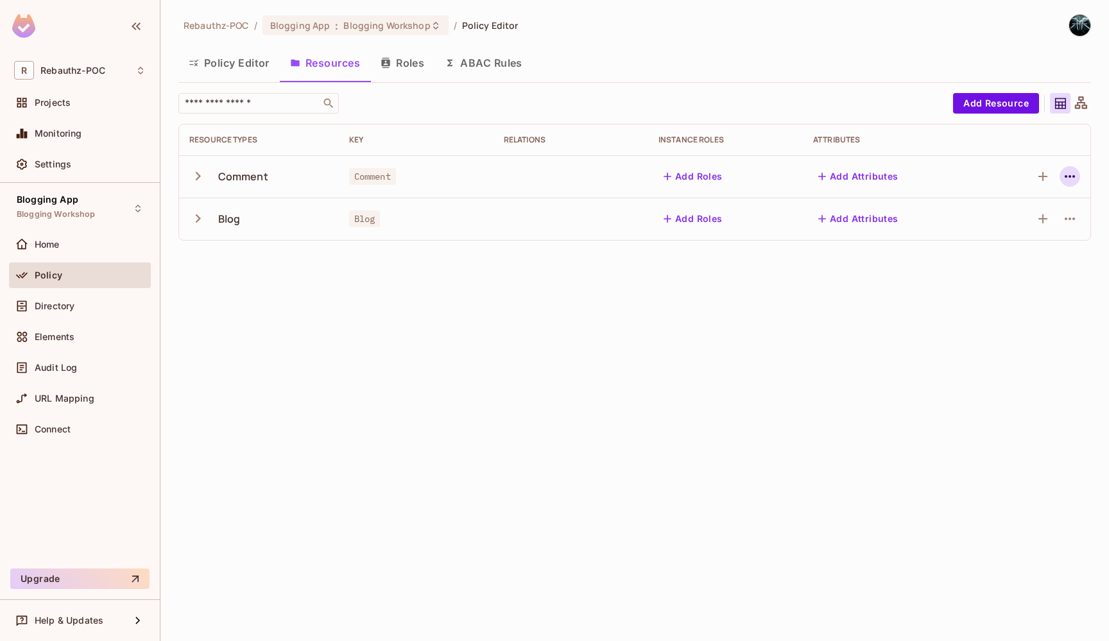
click at [1070, 178] on icon "button" at bounding box center [1069, 176] width 15 height 15
click at [880, 333] on div at bounding box center [554, 320] width 1109 height 641
click at [1046, 173] on icon "button" at bounding box center [1042, 176] width 15 height 15
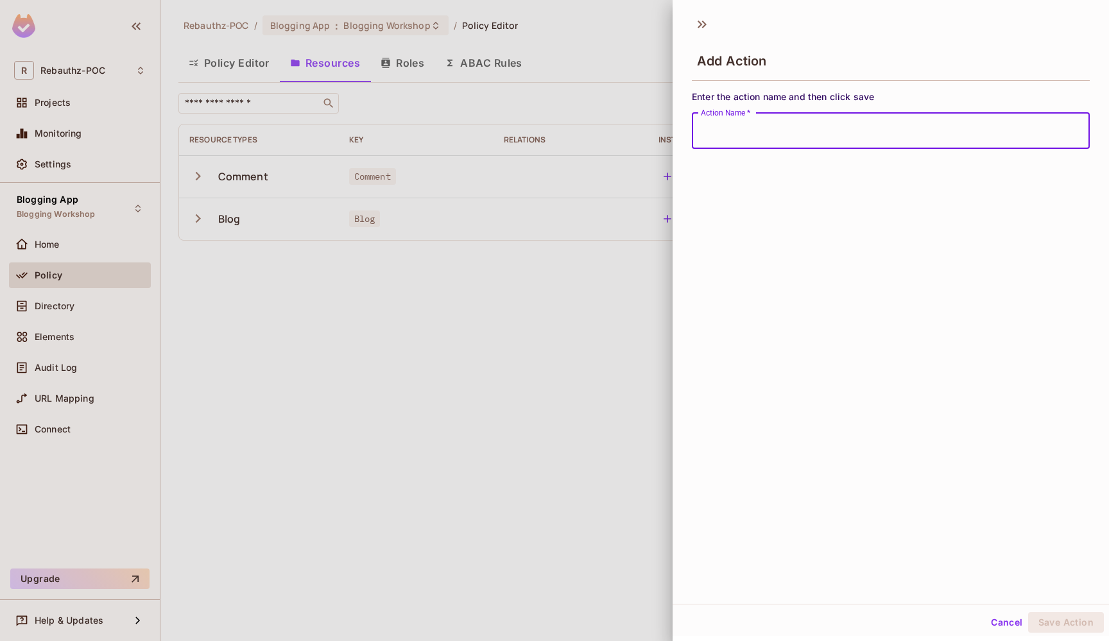
click at [590, 323] on div at bounding box center [554, 320] width 1109 height 641
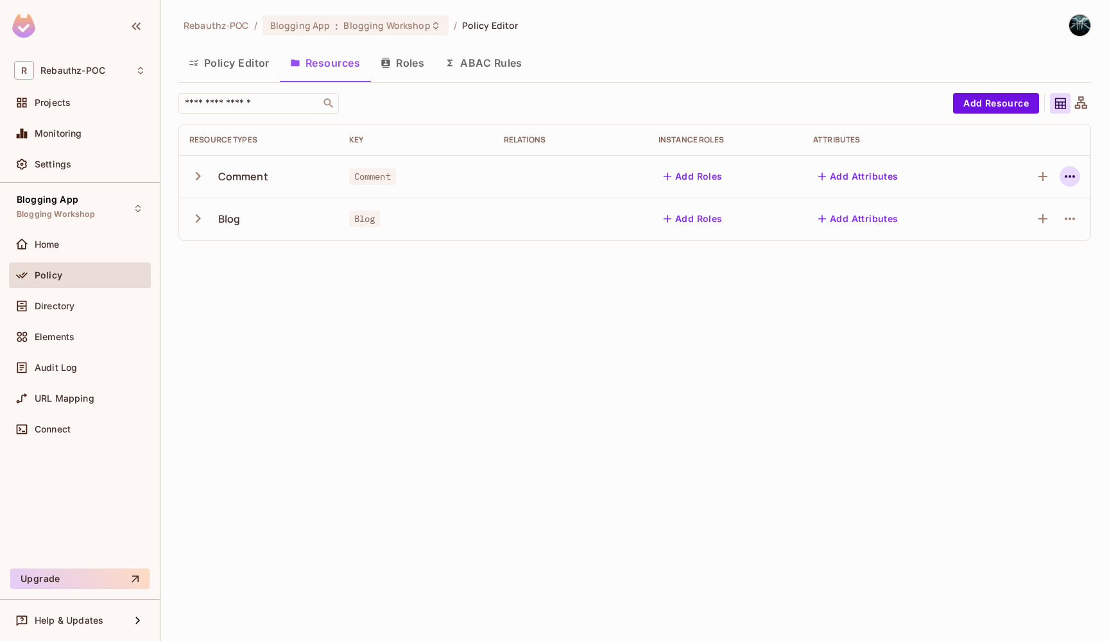
click at [1071, 178] on icon "button" at bounding box center [1069, 176] width 15 height 15
click at [1000, 229] on div "Edit Resource" at bounding box center [1014, 227] width 60 height 13
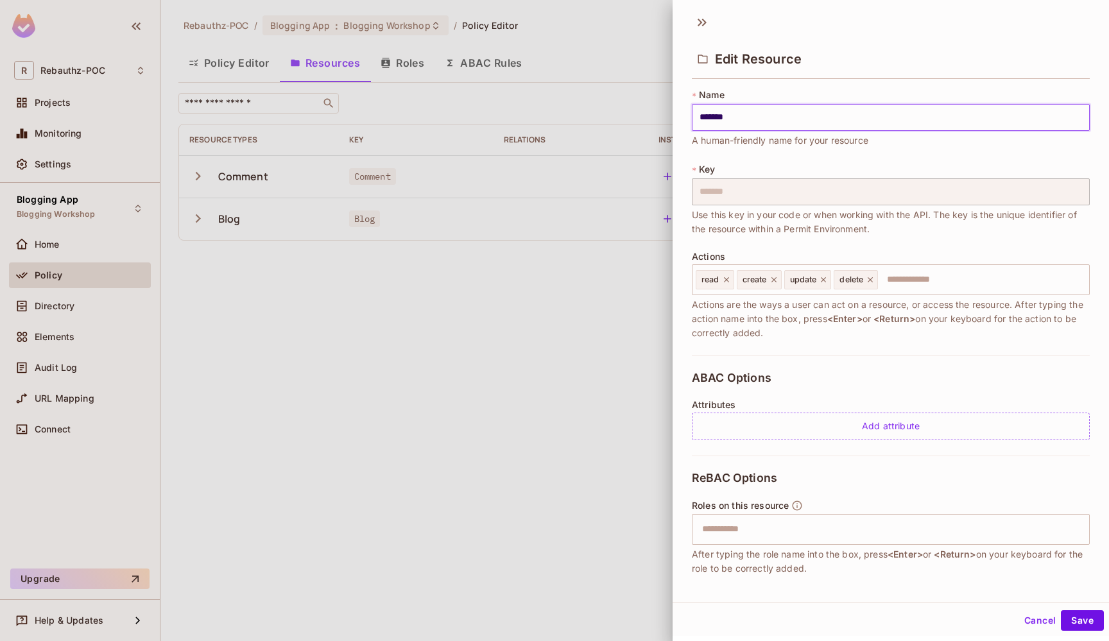
click at [537, 399] on div at bounding box center [554, 320] width 1109 height 641
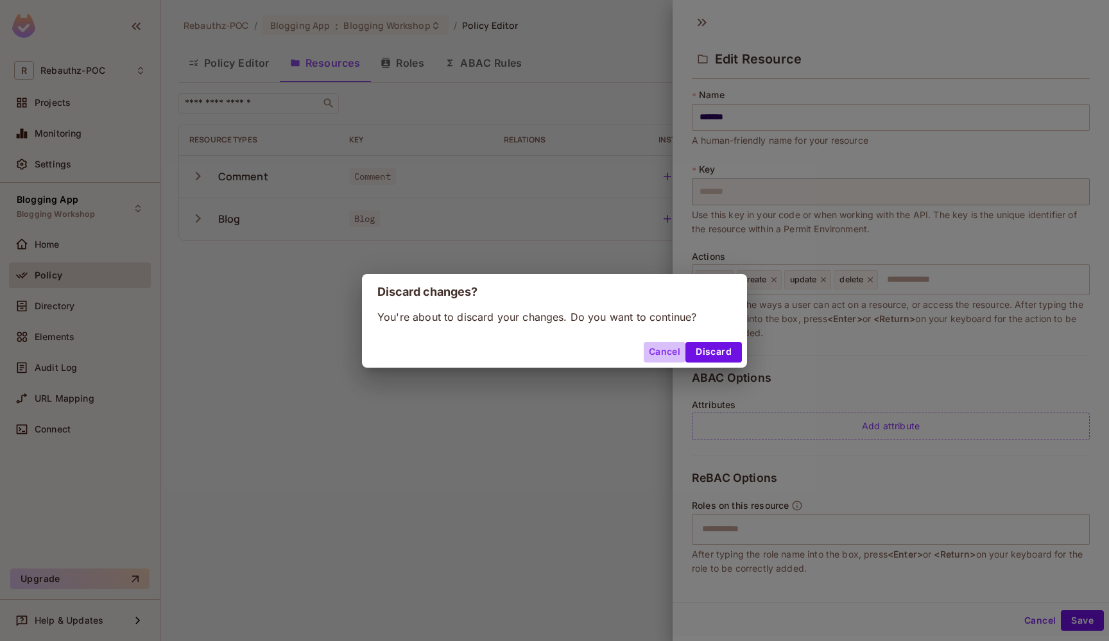
click at [660, 350] on button "Cancel" at bounding box center [665, 352] width 42 height 21
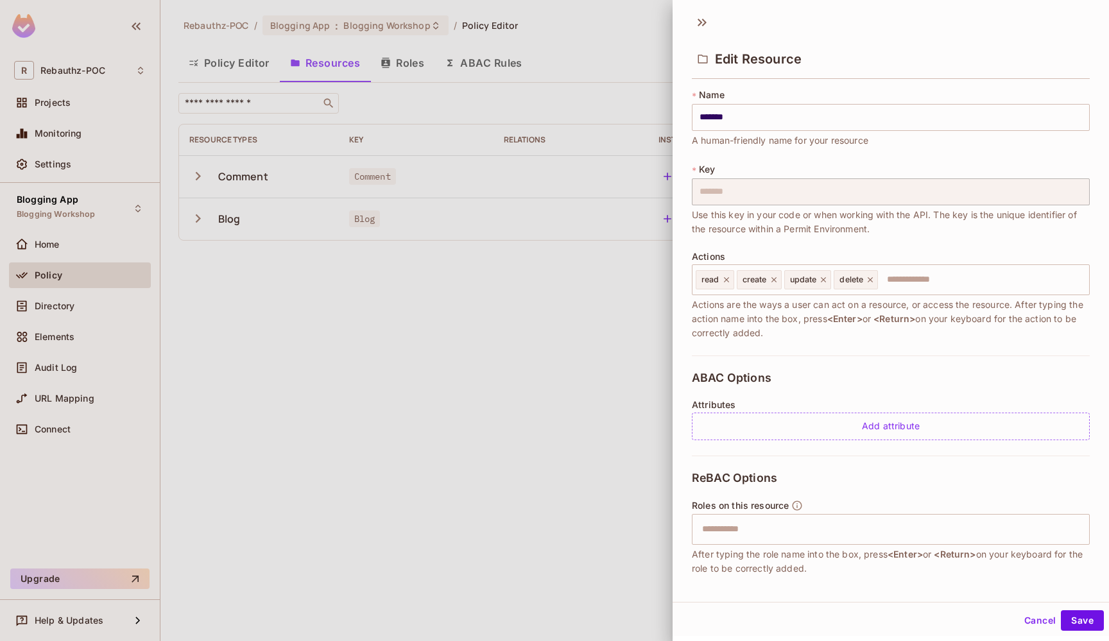
click at [515, 338] on div at bounding box center [554, 320] width 1109 height 641
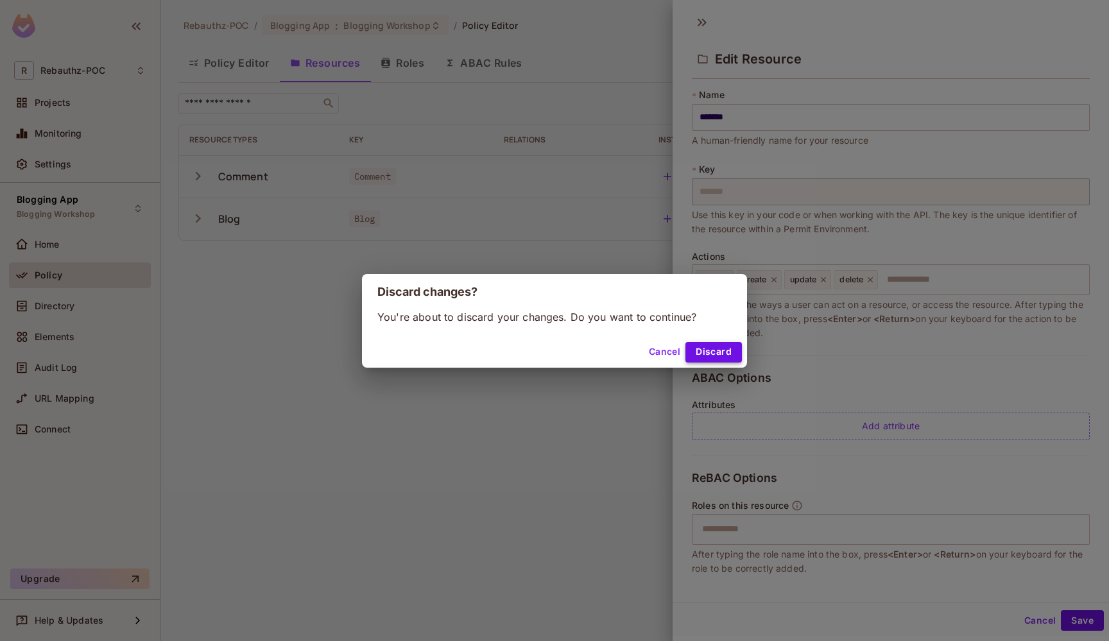
click at [725, 351] on button "Discard" at bounding box center [714, 352] width 56 height 21
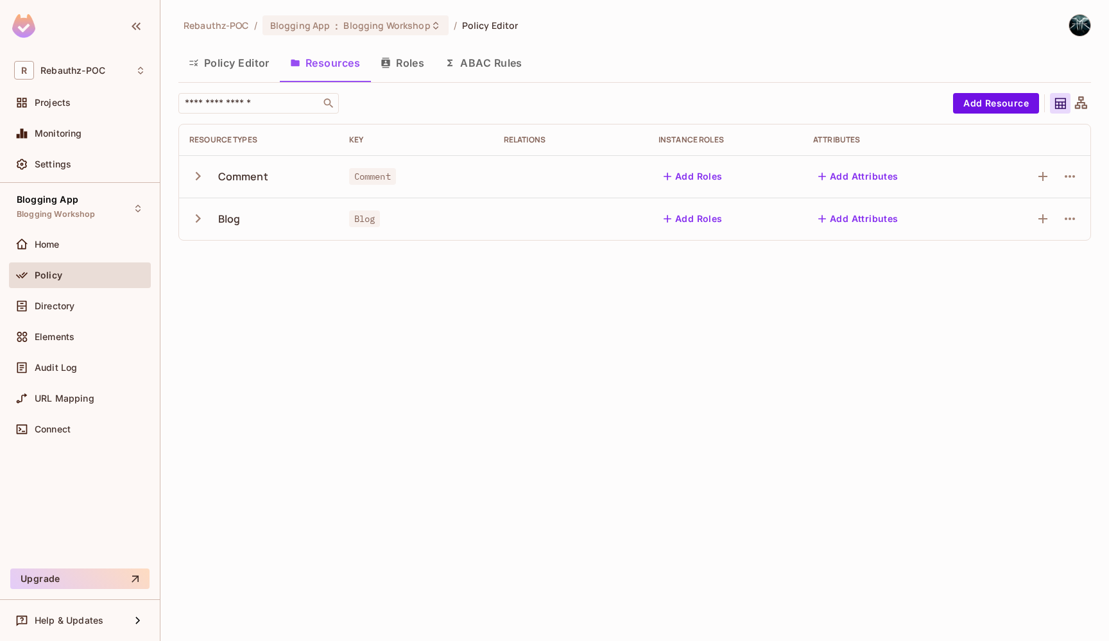
click at [470, 75] on button "ABAC Rules" at bounding box center [484, 63] width 98 height 32
